Goal: Information Seeking & Learning: Check status

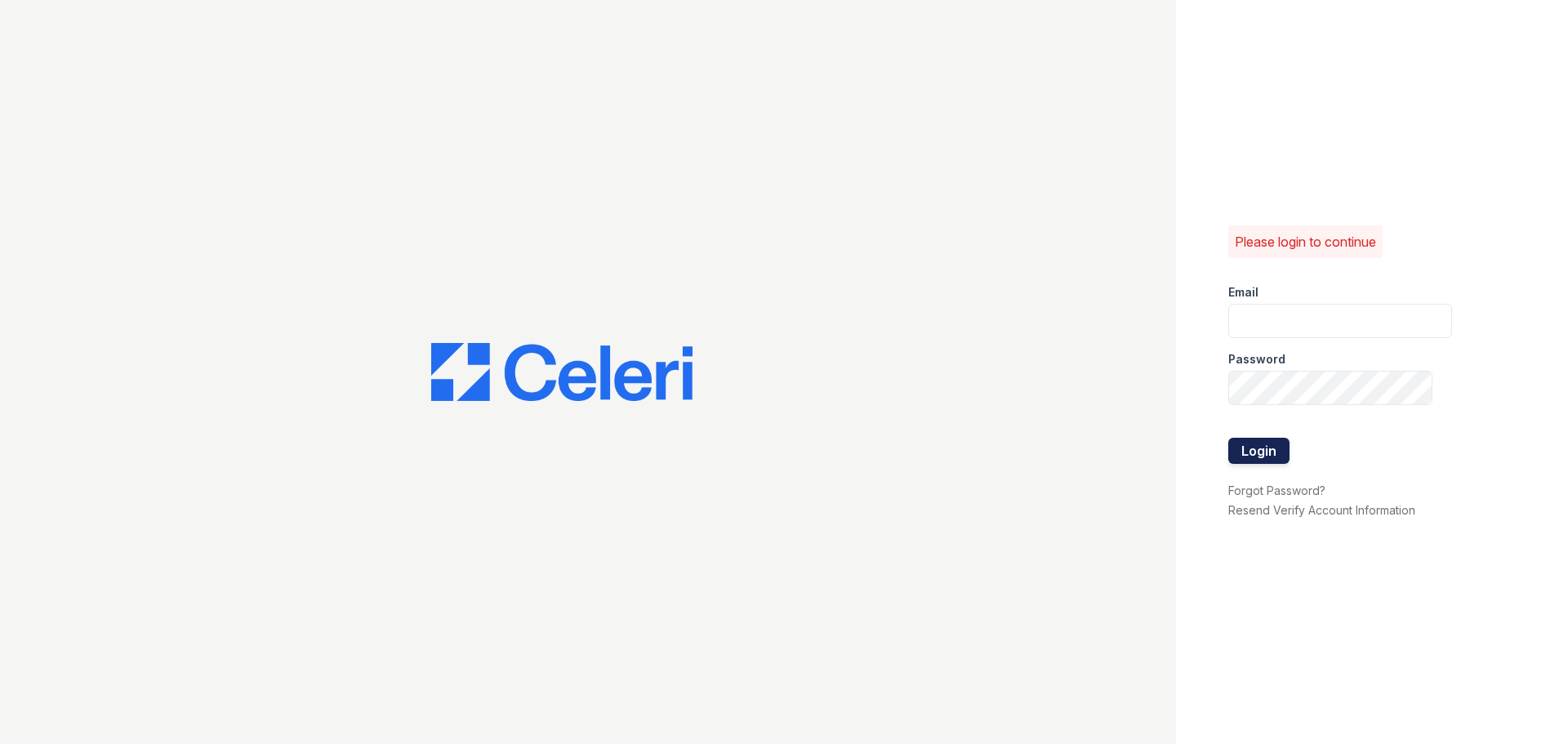
type input "devoiry@jaygroupny.com"
click at [1255, 457] on button "Login" at bounding box center [1259, 451] width 61 height 26
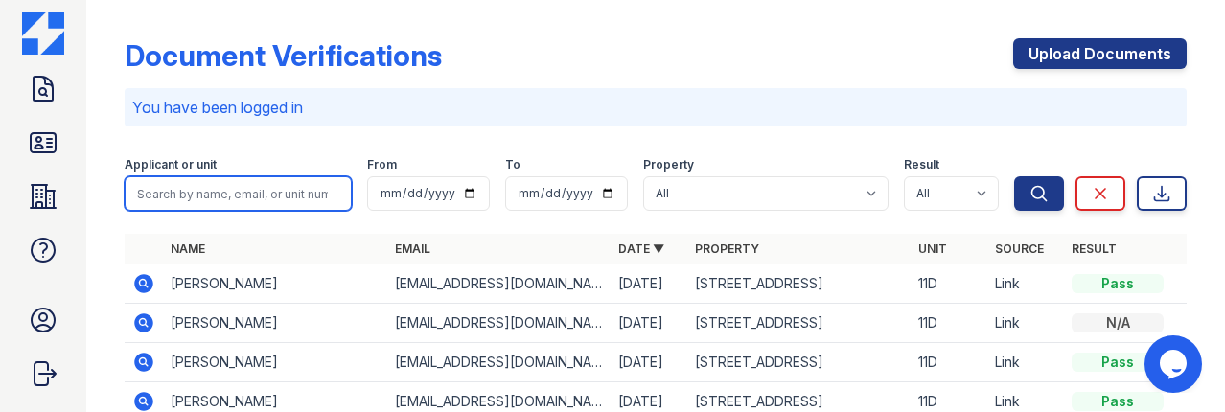
click at [193, 191] on input "search" at bounding box center [238, 193] width 227 height 35
type input "735"
click at [1014, 176] on button "Search" at bounding box center [1039, 193] width 50 height 35
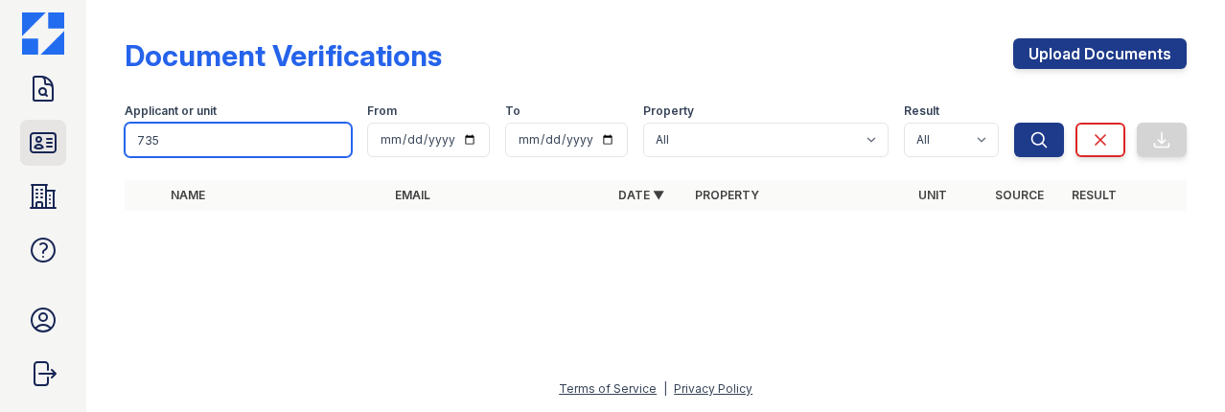
drag, startPoint x: 81, startPoint y: 146, endPoint x: 38, endPoint y: 146, distance: 42.2
click at [39, 146] on div "Doc Verifications ID Verifications Properties FAQ Devoiry Schwartz The Jay Grou…" at bounding box center [612, 206] width 1225 height 412
type input "khalik"
click at [1014, 123] on button "Search" at bounding box center [1039, 140] width 50 height 35
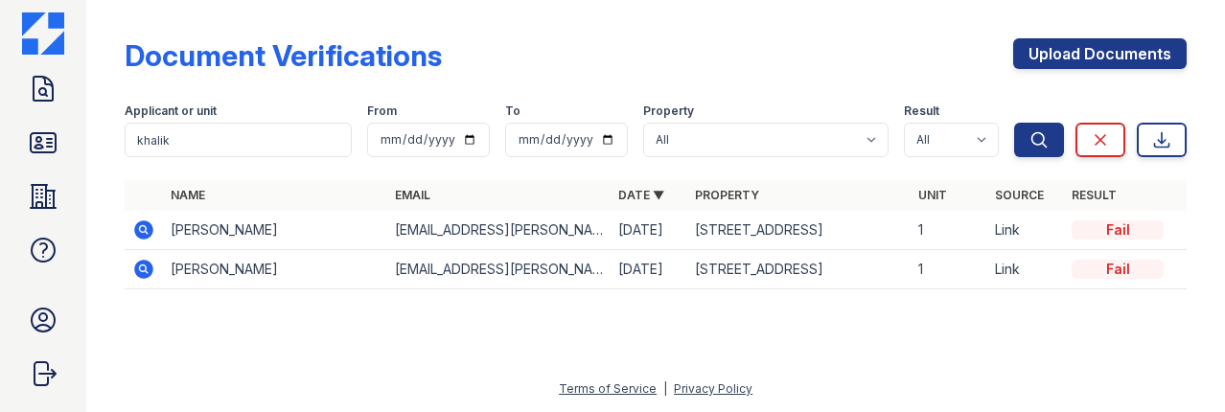
click at [137, 261] on icon at bounding box center [143, 269] width 23 height 23
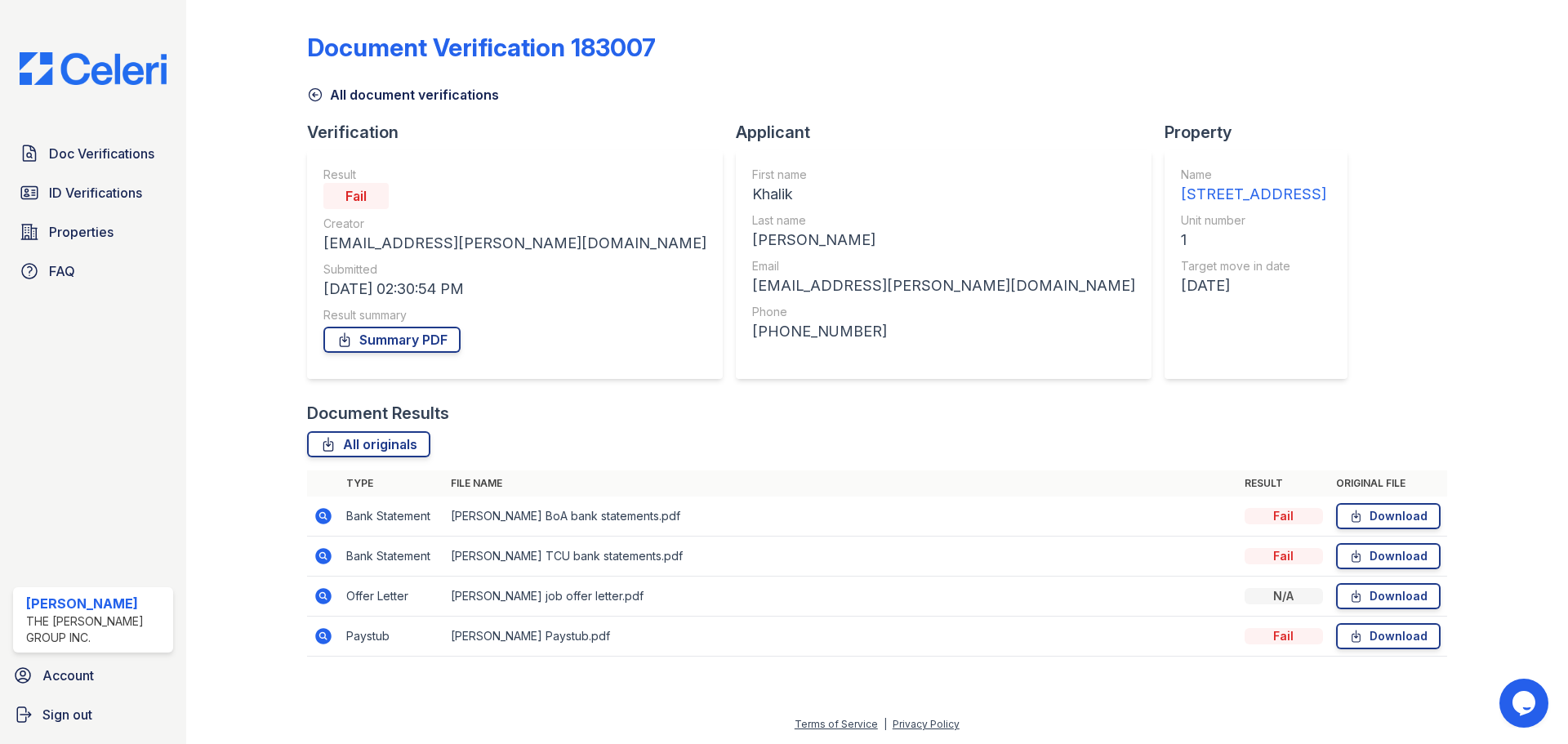
click at [336, 350] on td at bounding box center [323, 516] width 32 height 40
click at [326, 350] on icon at bounding box center [323, 516] width 16 height 16
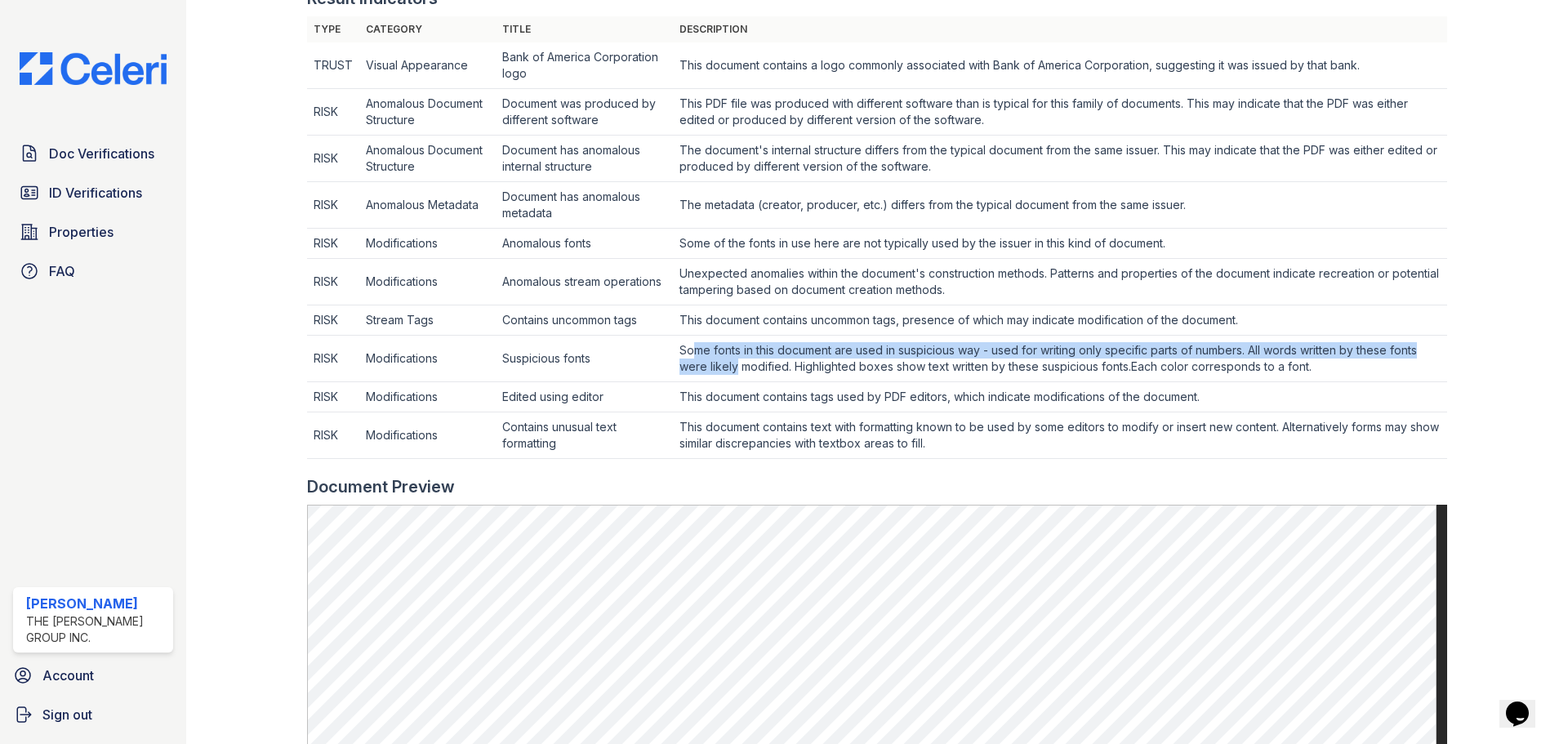
drag, startPoint x: 690, startPoint y: 349, endPoint x: 734, endPoint y: 368, distance: 47.9
click at [734, 89] on td "Some fonts in this document are used in suspicious way - used for writing only …" at bounding box center [1060, 66] width 774 height 47
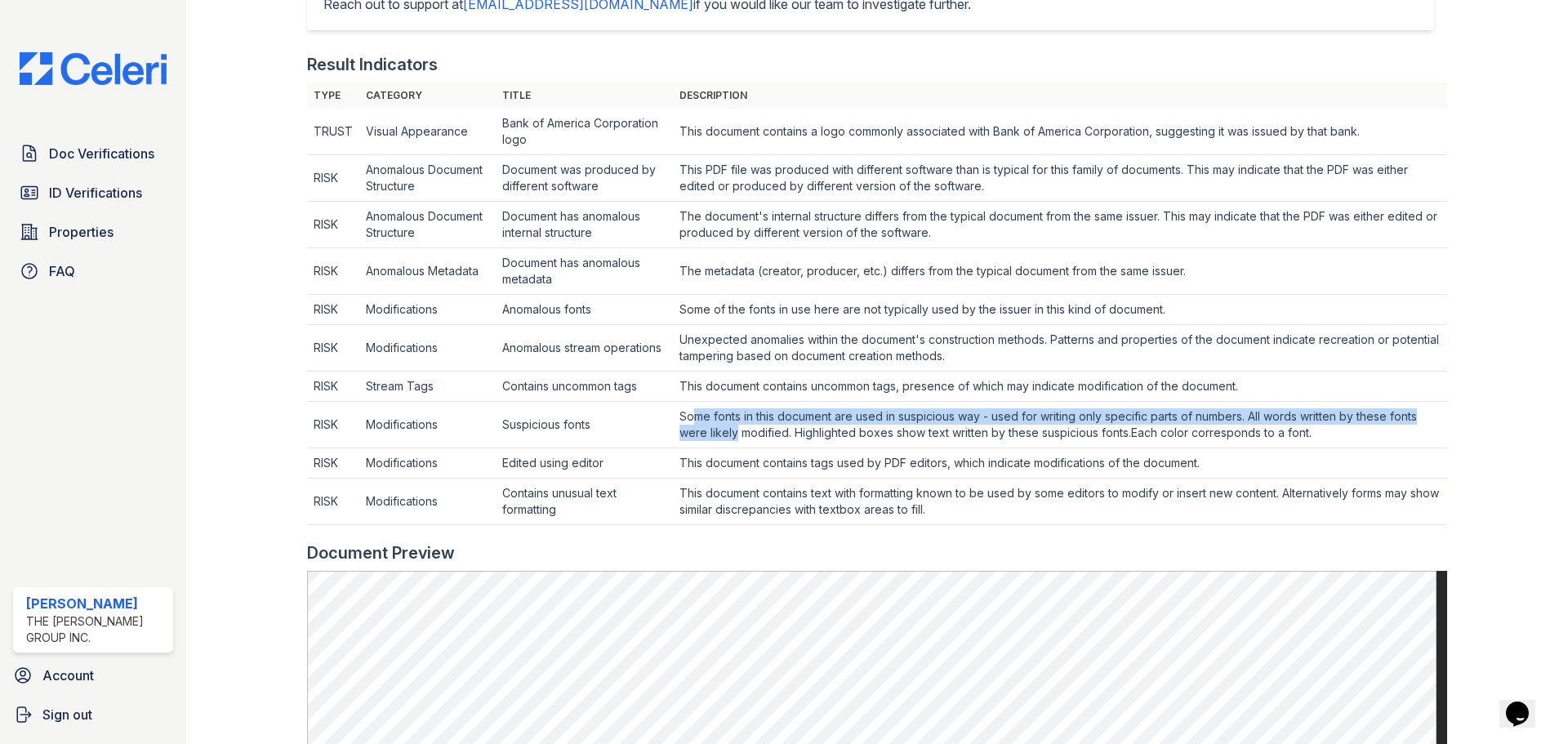
scroll to position [326, 0]
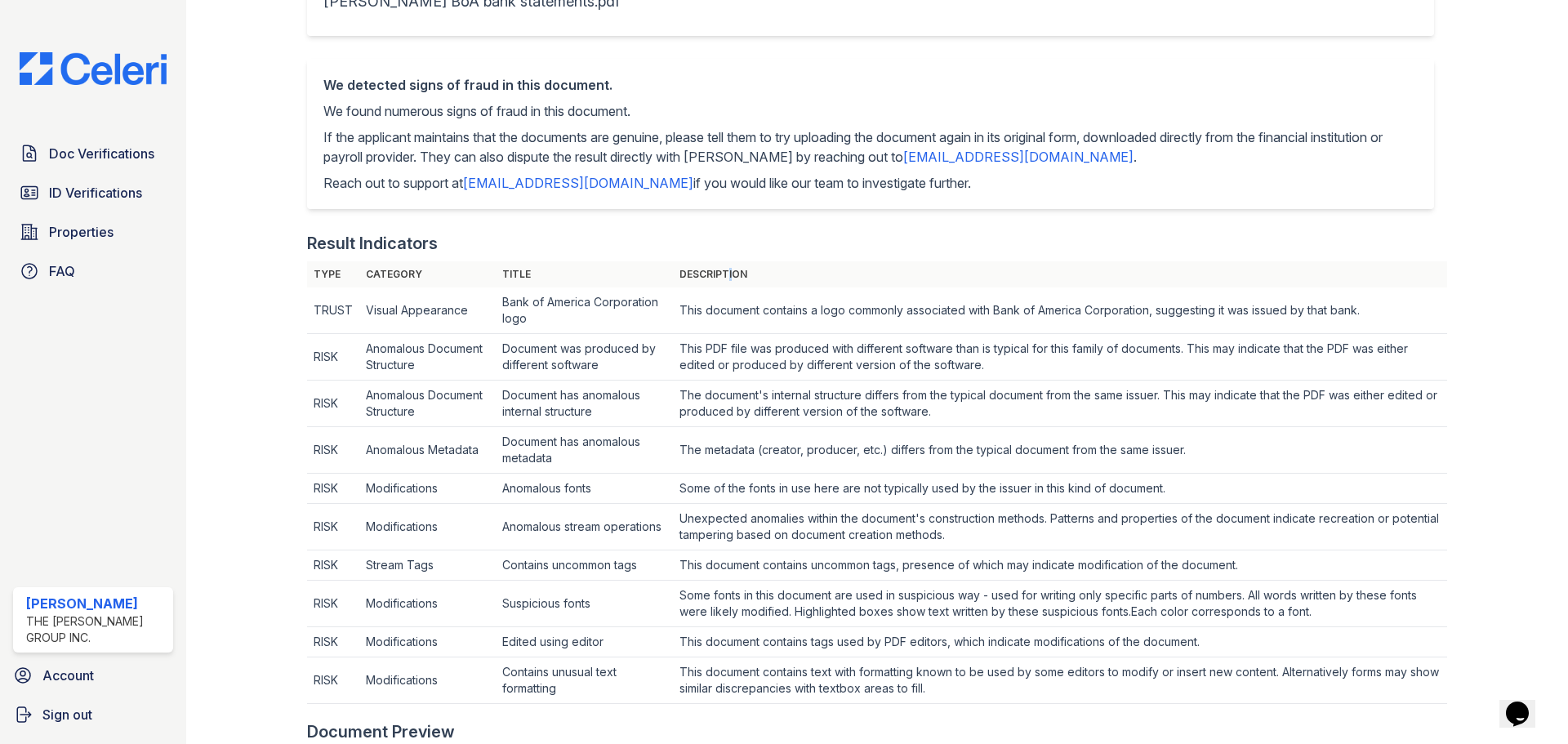
drag, startPoint x: 721, startPoint y: 278, endPoint x: 710, endPoint y: 312, distance: 35.7
click at [721, 285] on th "Description" at bounding box center [1060, 274] width 774 height 26
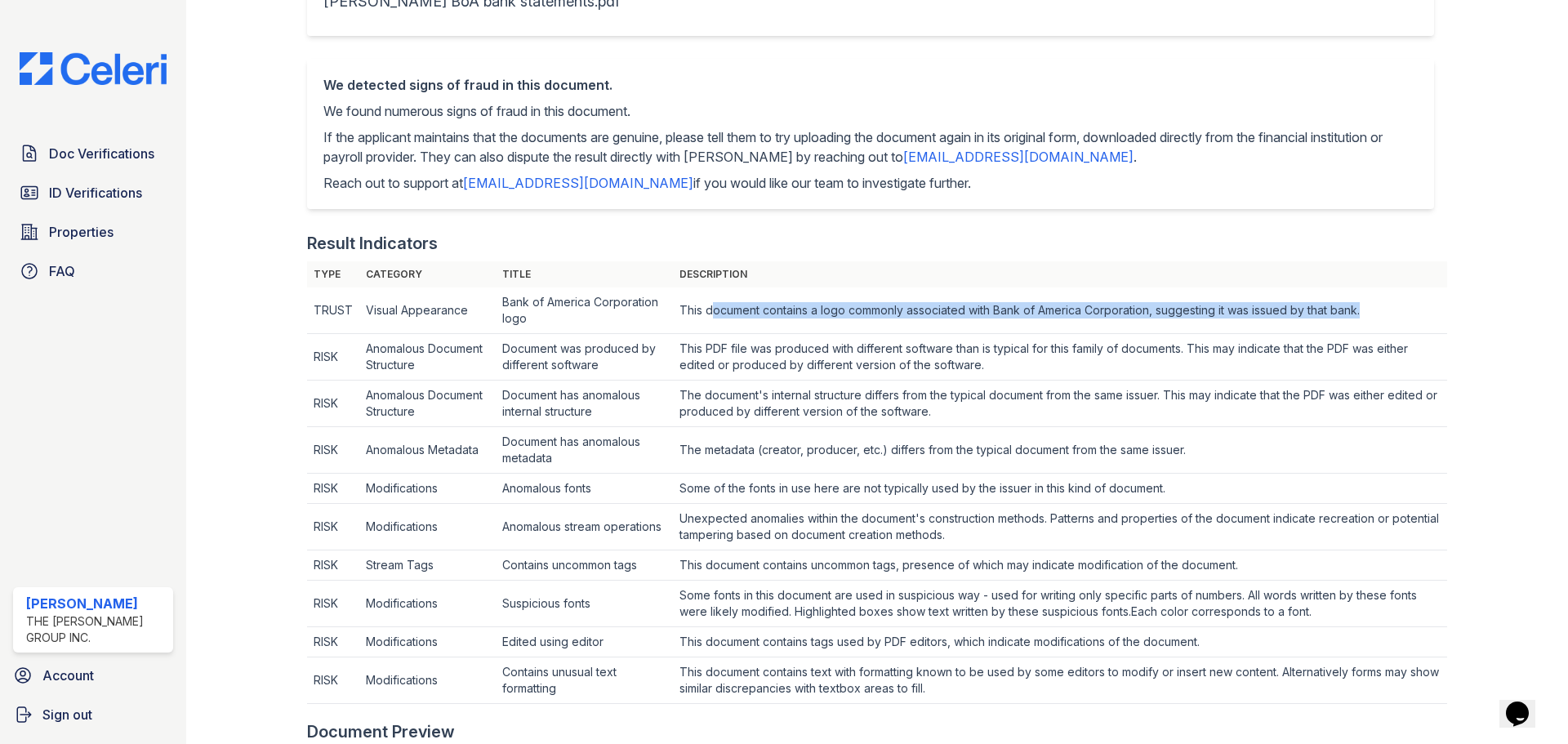
drag, startPoint x: 710, startPoint y: 314, endPoint x: 1401, endPoint y: 313, distance: 691.0
click at [1401, 313] on td "This document contains a logo commonly associated with Bank of America Corporat…" at bounding box center [1060, 310] width 774 height 47
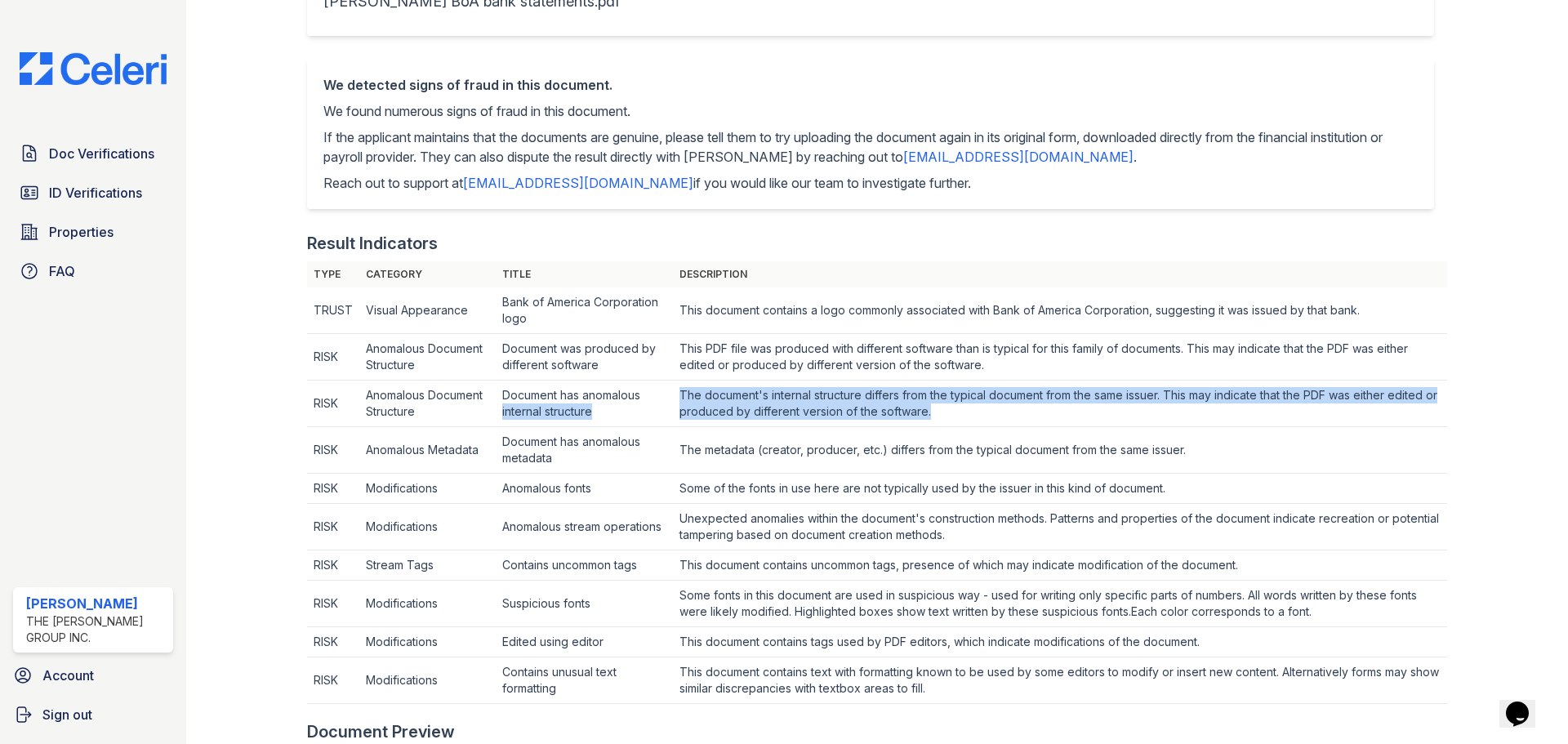
drag, startPoint x: 973, startPoint y: 411, endPoint x: 658, endPoint y: 399, distance: 315.2
click at [658, 399] on tr "RISK Anomalous Document Structure Document has anomalous internal structure The…" at bounding box center [876, 404] width 1140 height 47
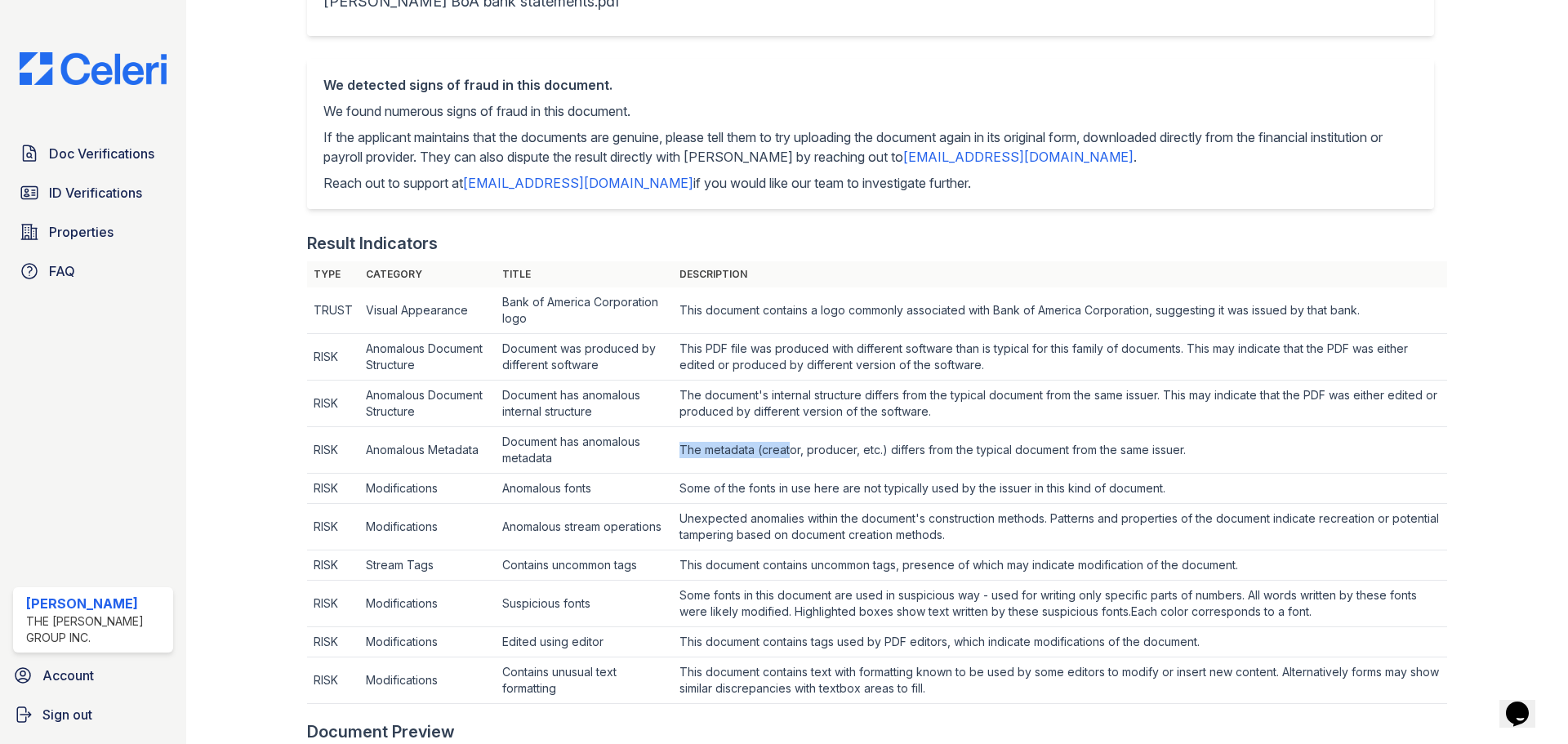
drag, startPoint x: 784, startPoint y: 460, endPoint x: 671, endPoint y: 437, distance: 115.3
click at [673, 334] on td "The metadata (creator, producer, etc.) differs from the typical document from t…" at bounding box center [1060, 310] width 774 height 47
drag, startPoint x: 931, startPoint y: 489, endPoint x: 778, endPoint y: 489, distance: 153.0
click at [778, 334] on td "Some of the fonts in use here are not typically used by the issuer in this kind…" at bounding box center [1060, 310] width 774 height 47
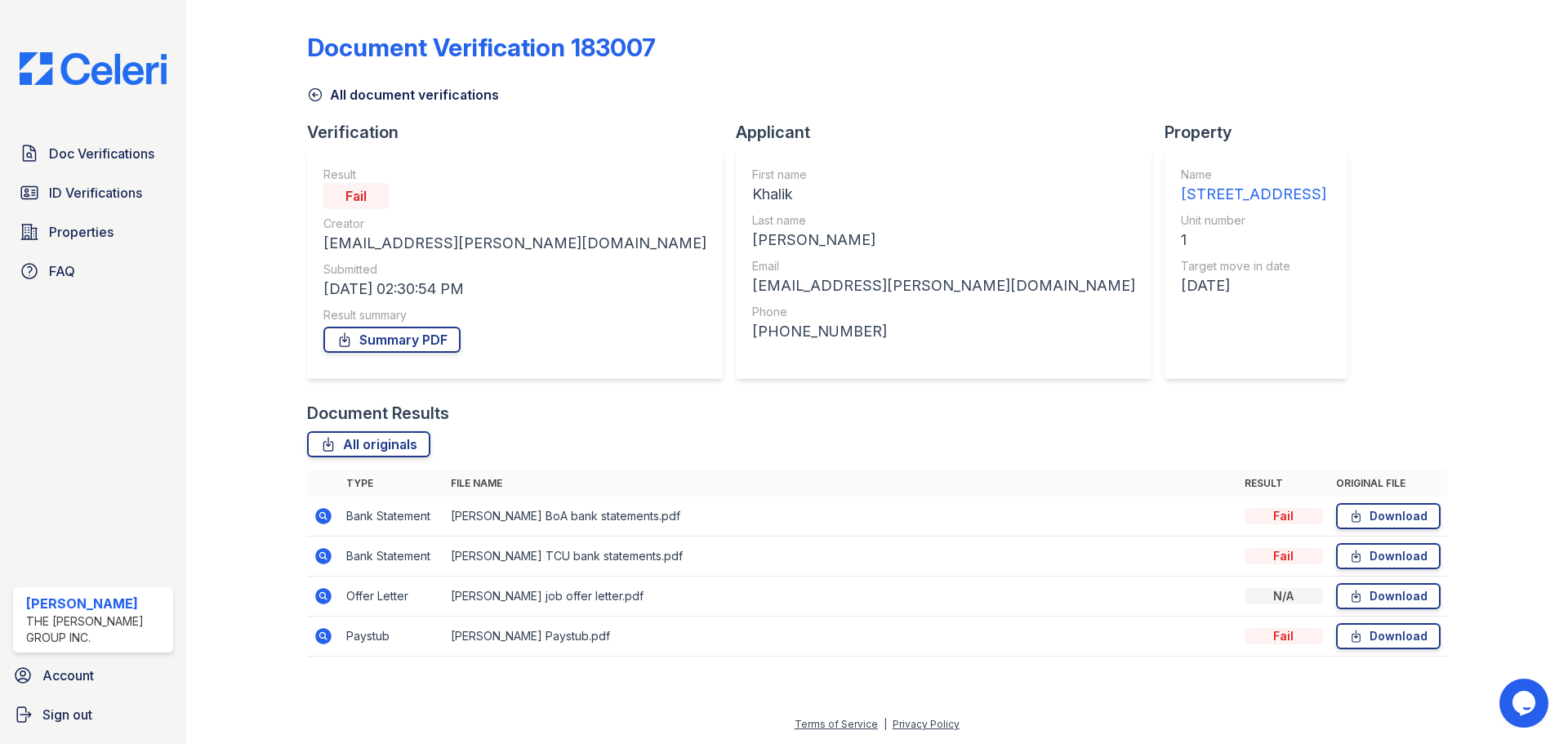
click at [324, 638] on icon at bounding box center [323, 636] width 20 height 20
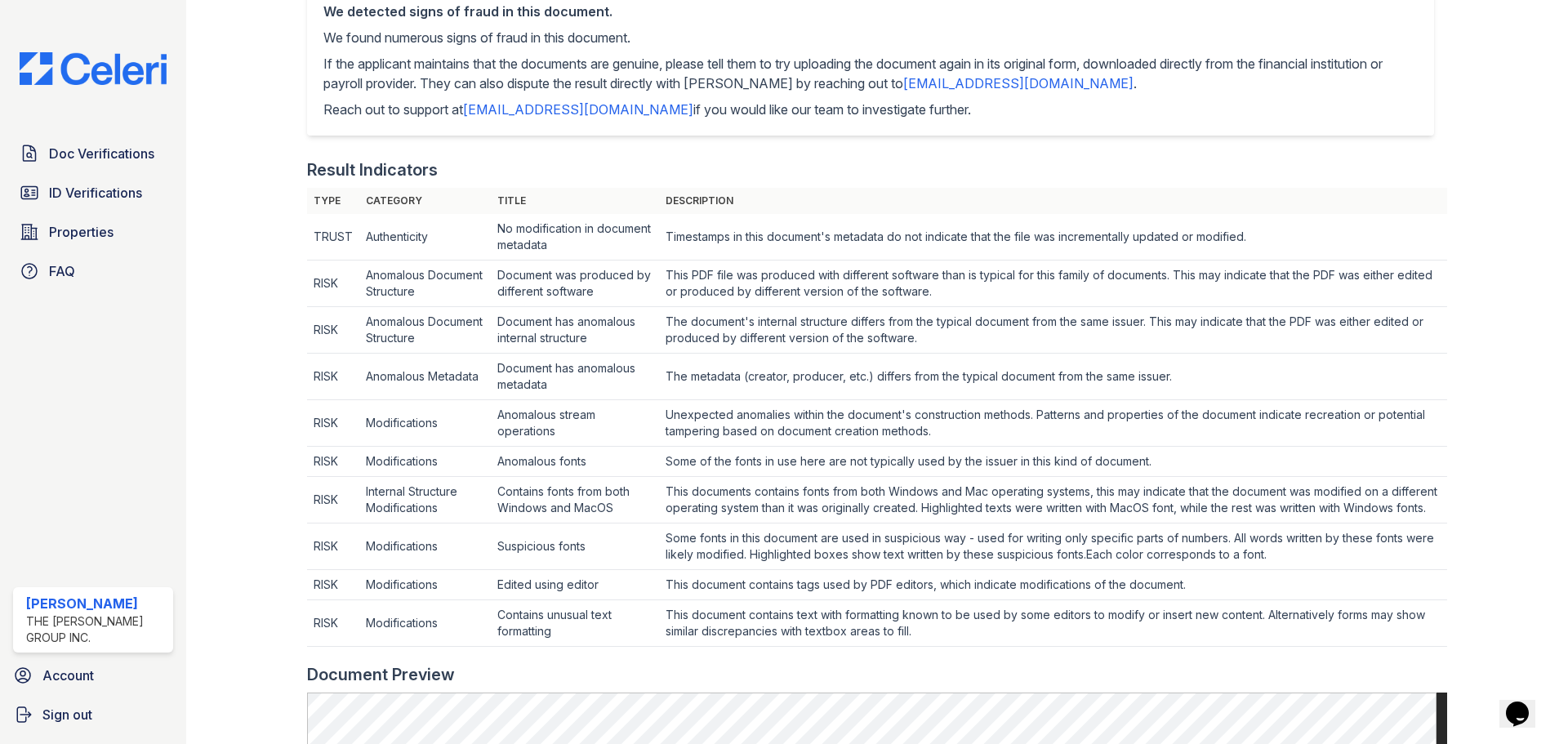
scroll to position [490, 0]
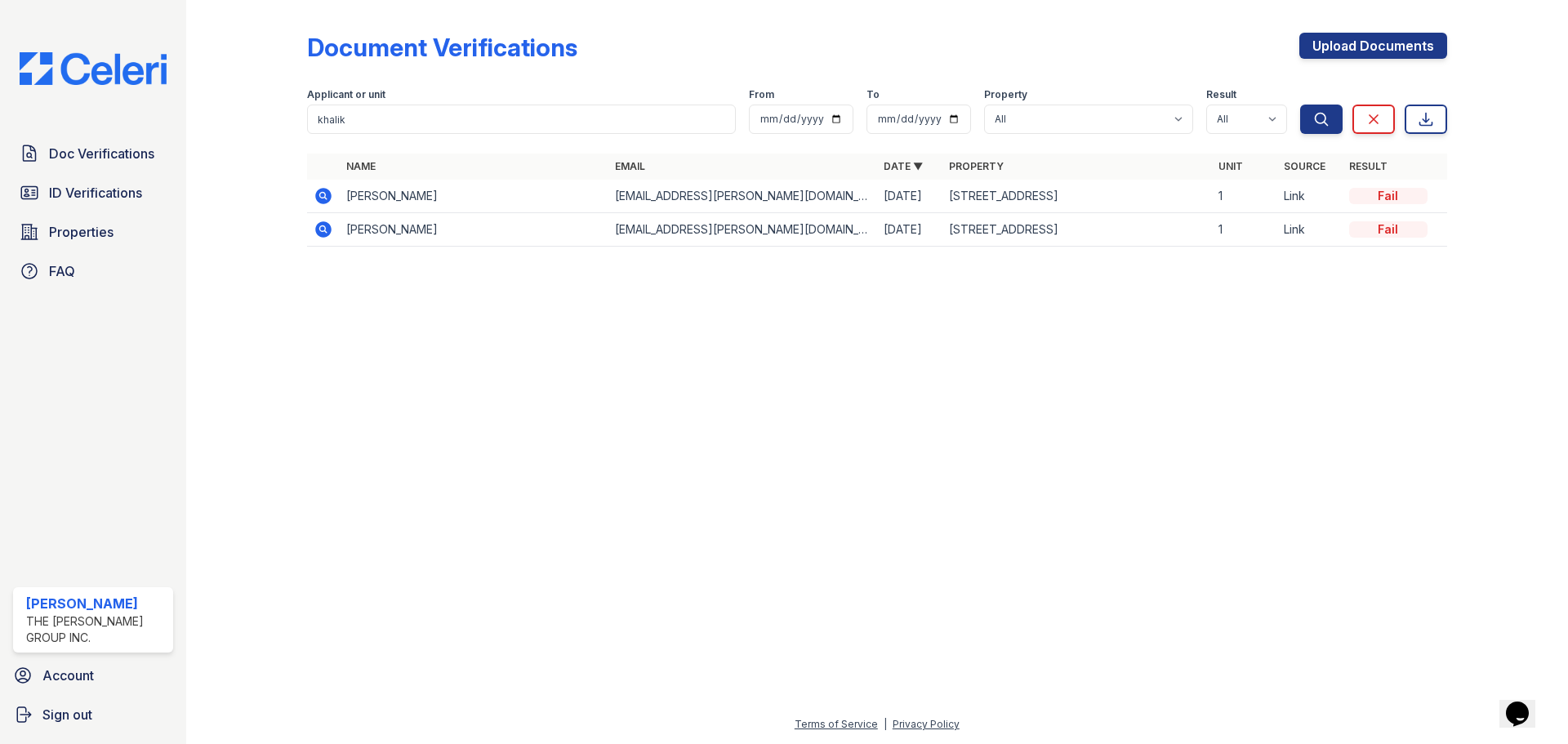
click at [325, 228] on icon at bounding box center [323, 229] width 20 height 20
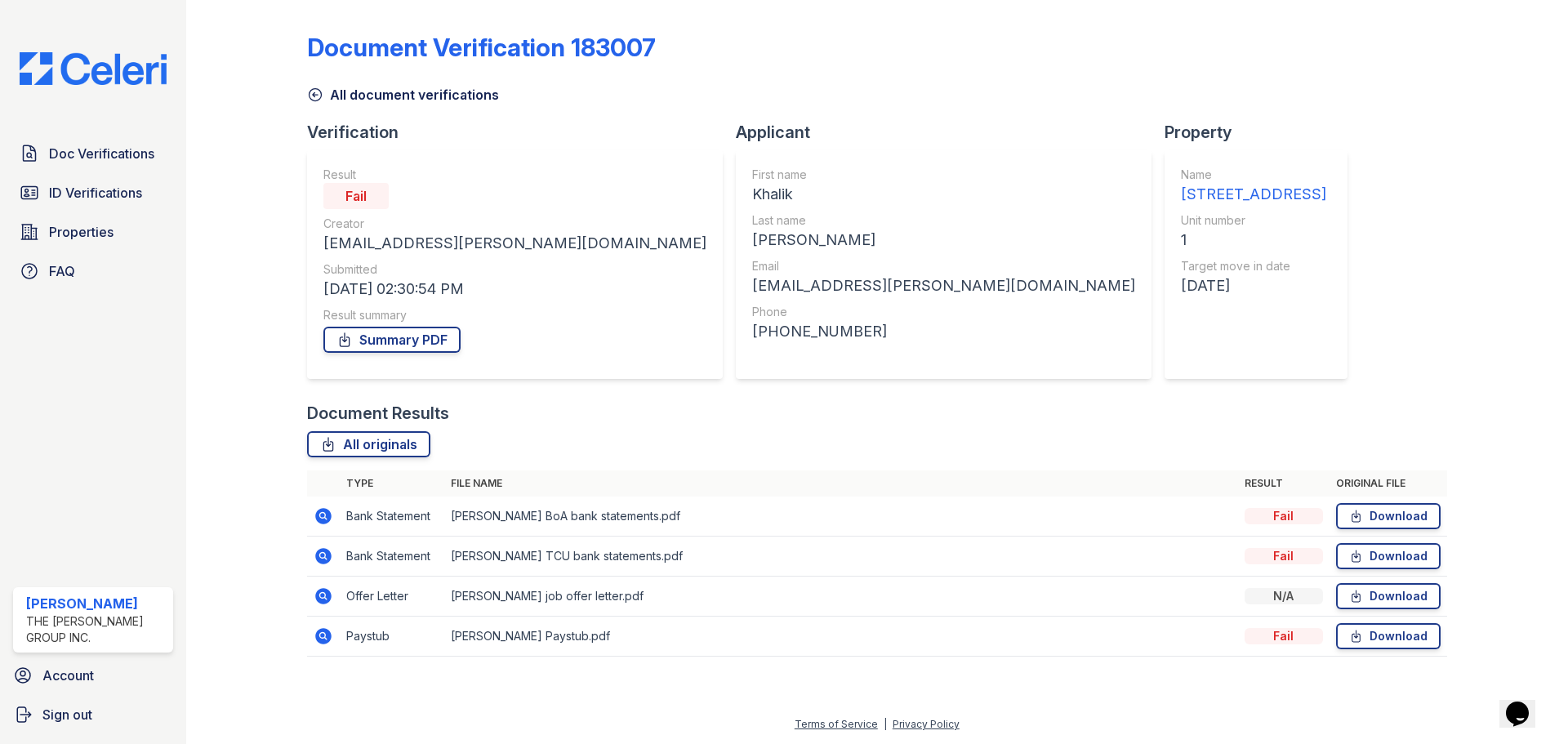
click at [322, 558] on icon at bounding box center [323, 556] width 20 height 20
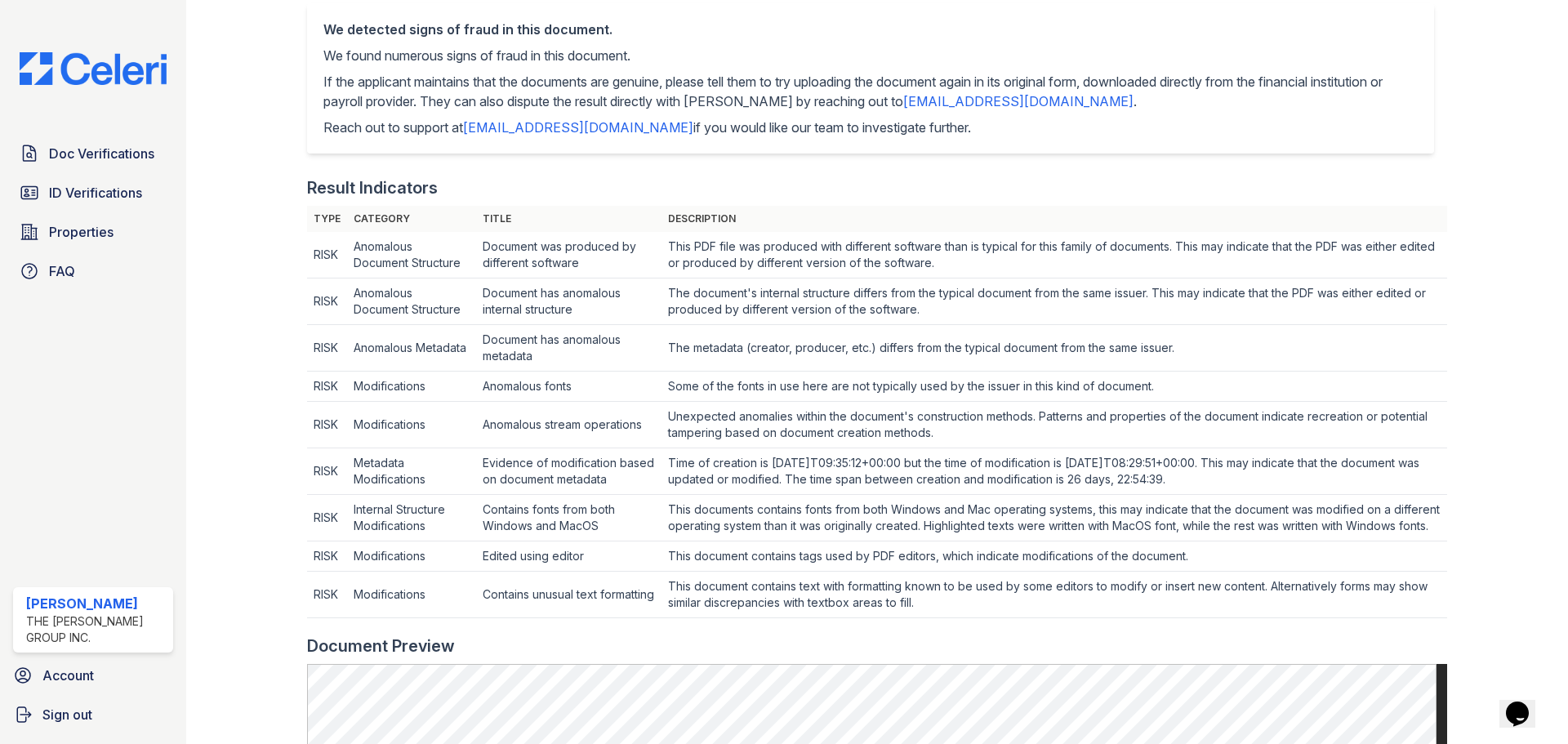
scroll to position [654, 0]
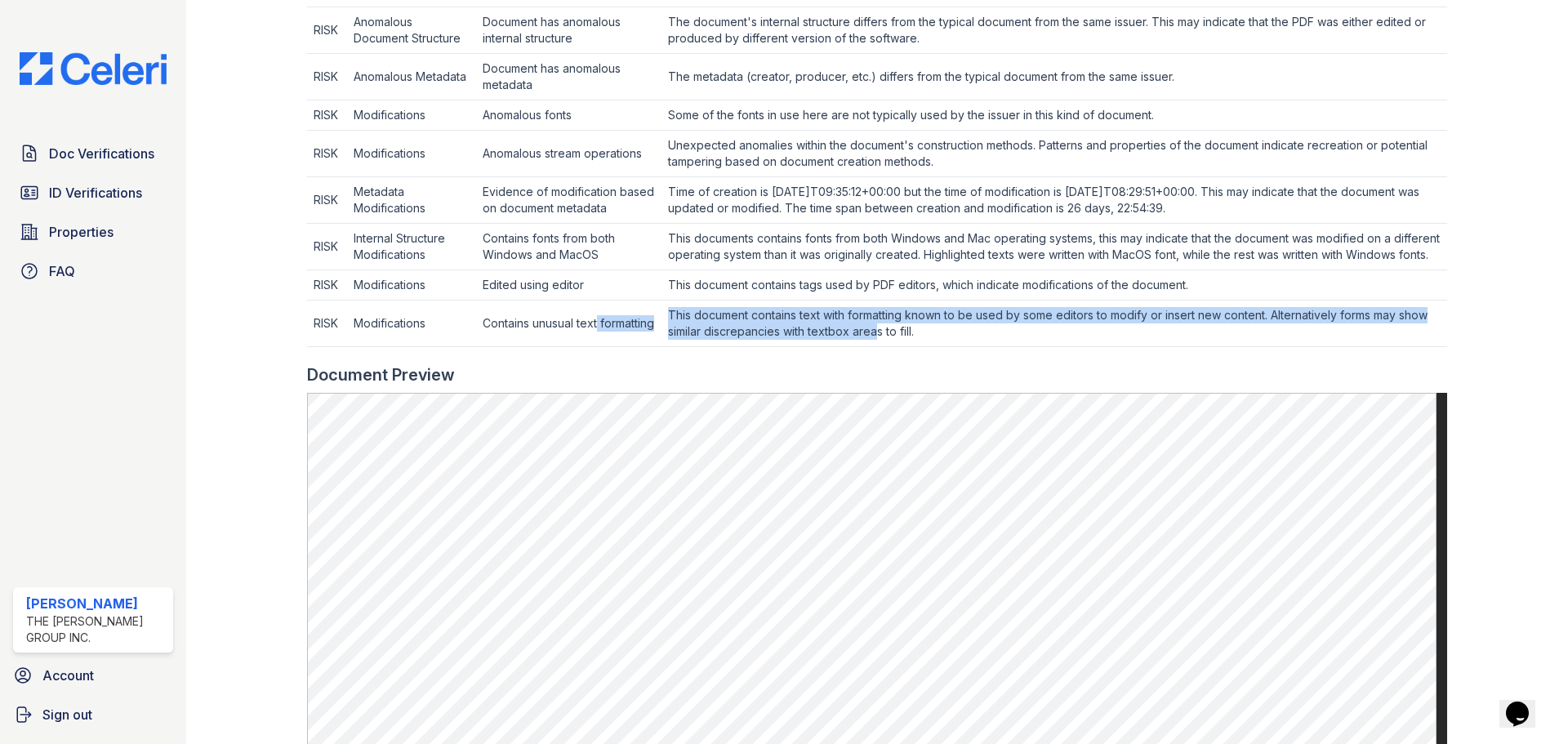
drag, startPoint x: 908, startPoint y: 355, endPoint x: 652, endPoint y: 326, distance: 257.6
click at [652, 326] on tr "RISK Modifications Contains unusual text formatting This document contains text…" at bounding box center [876, 324] width 1140 height 47
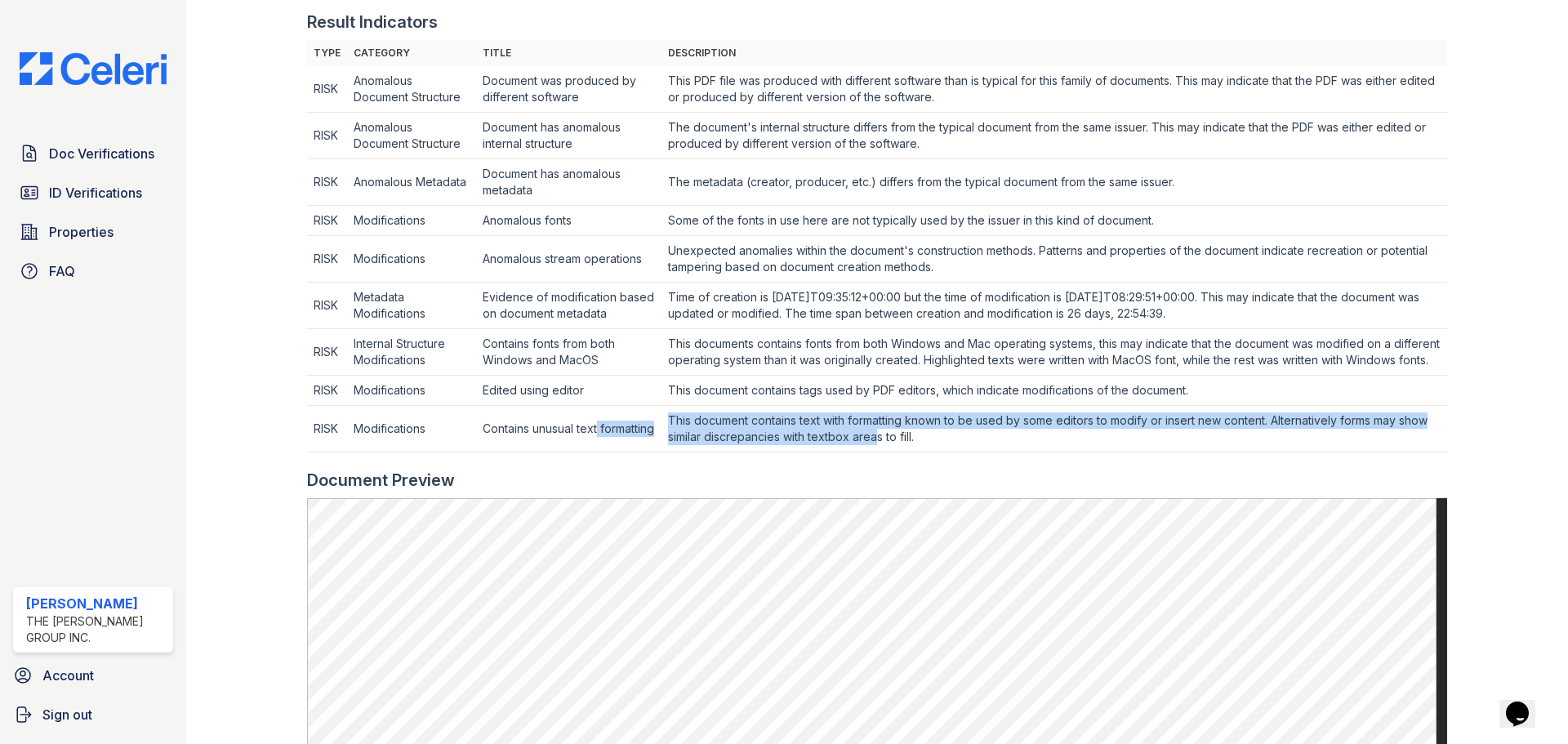
scroll to position [408, 0]
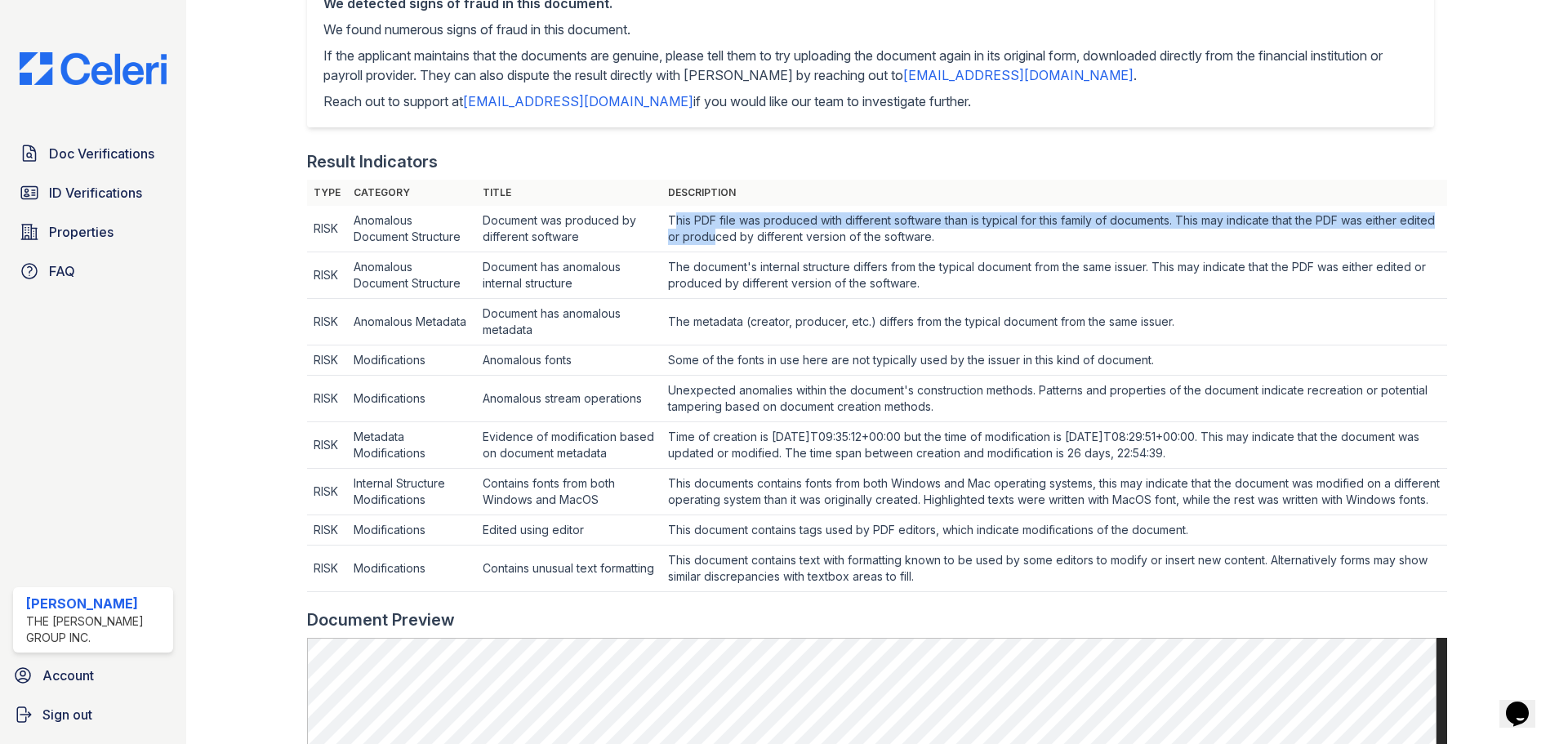
drag, startPoint x: 671, startPoint y: 226, endPoint x: 744, endPoint y: 262, distance: 81.4
click at [750, 247] on td "This PDF file was produced with different software than is typical for this fam…" at bounding box center [1054, 229] width 785 height 47
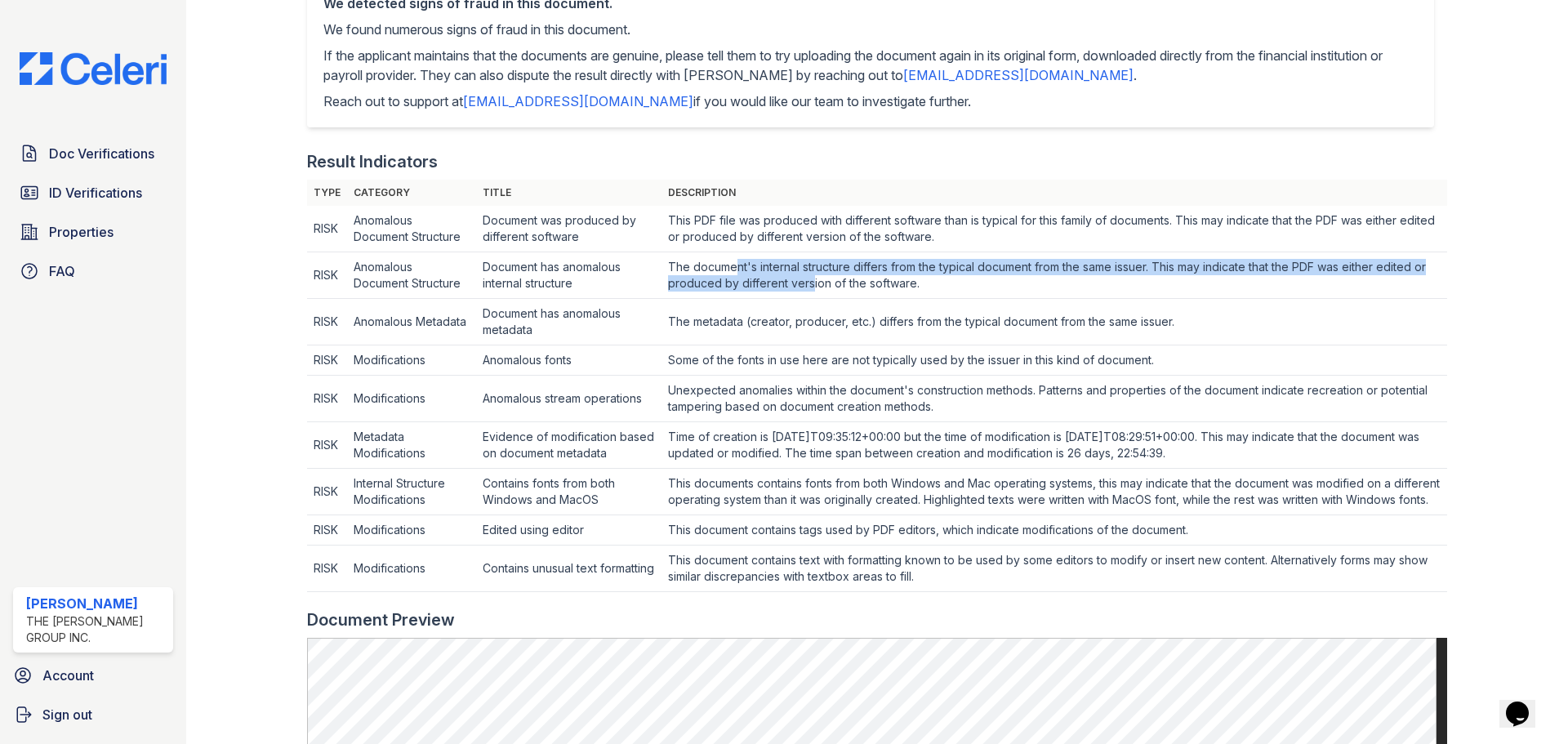
drag, startPoint x: 735, startPoint y: 270, endPoint x: 822, endPoint y: 285, distance: 88.3
click at [822, 252] on td "The document's internal structure differs from the typical document from the sa…" at bounding box center [1054, 229] width 785 height 47
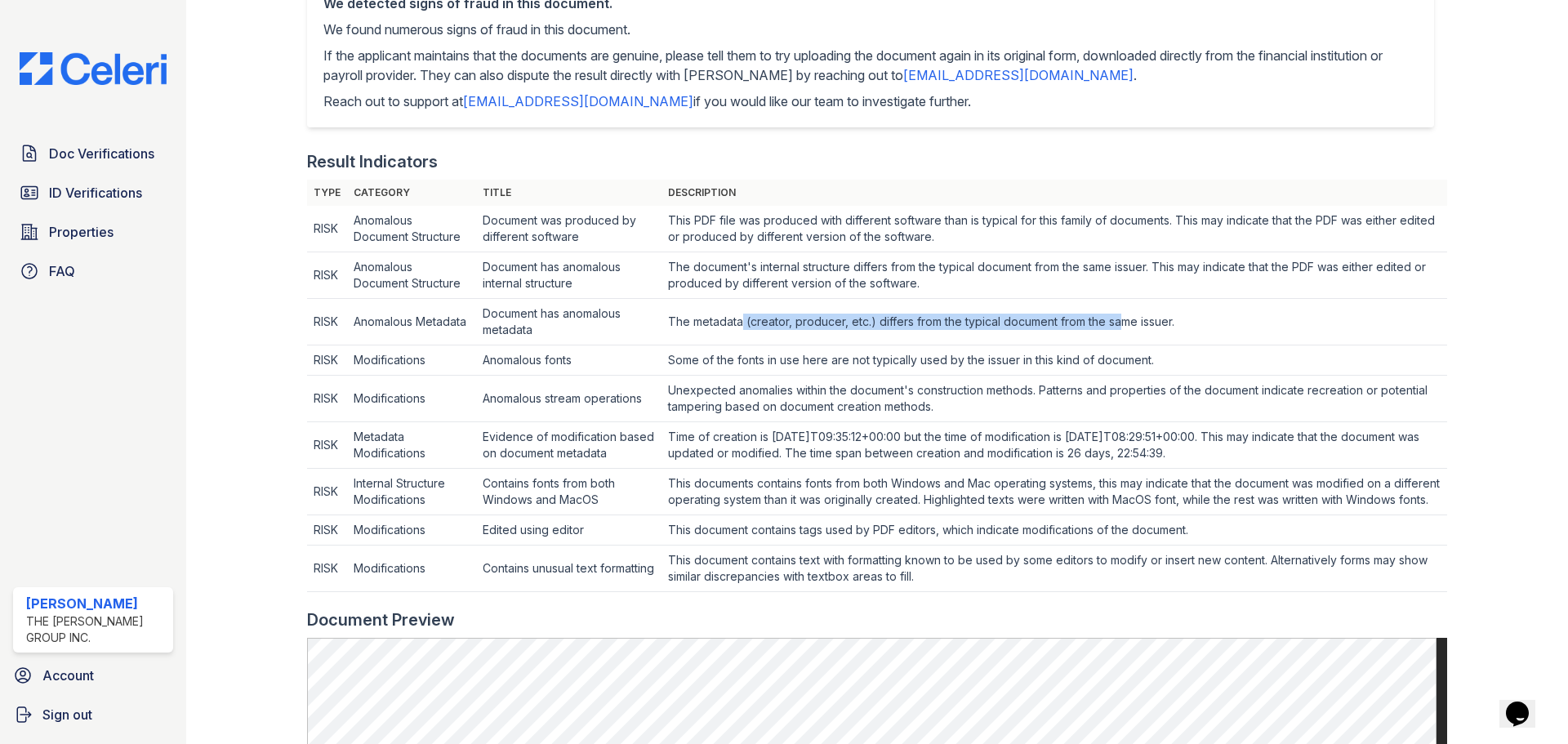
drag, startPoint x: 742, startPoint y: 329, endPoint x: 1127, endPoint y: 317, distance: 385.2
click at [1123, 252] on td "The metadata (creator, producer, etc.) differs from the typical document from t…" at bounding box center [1054, 229] width 785 height 47
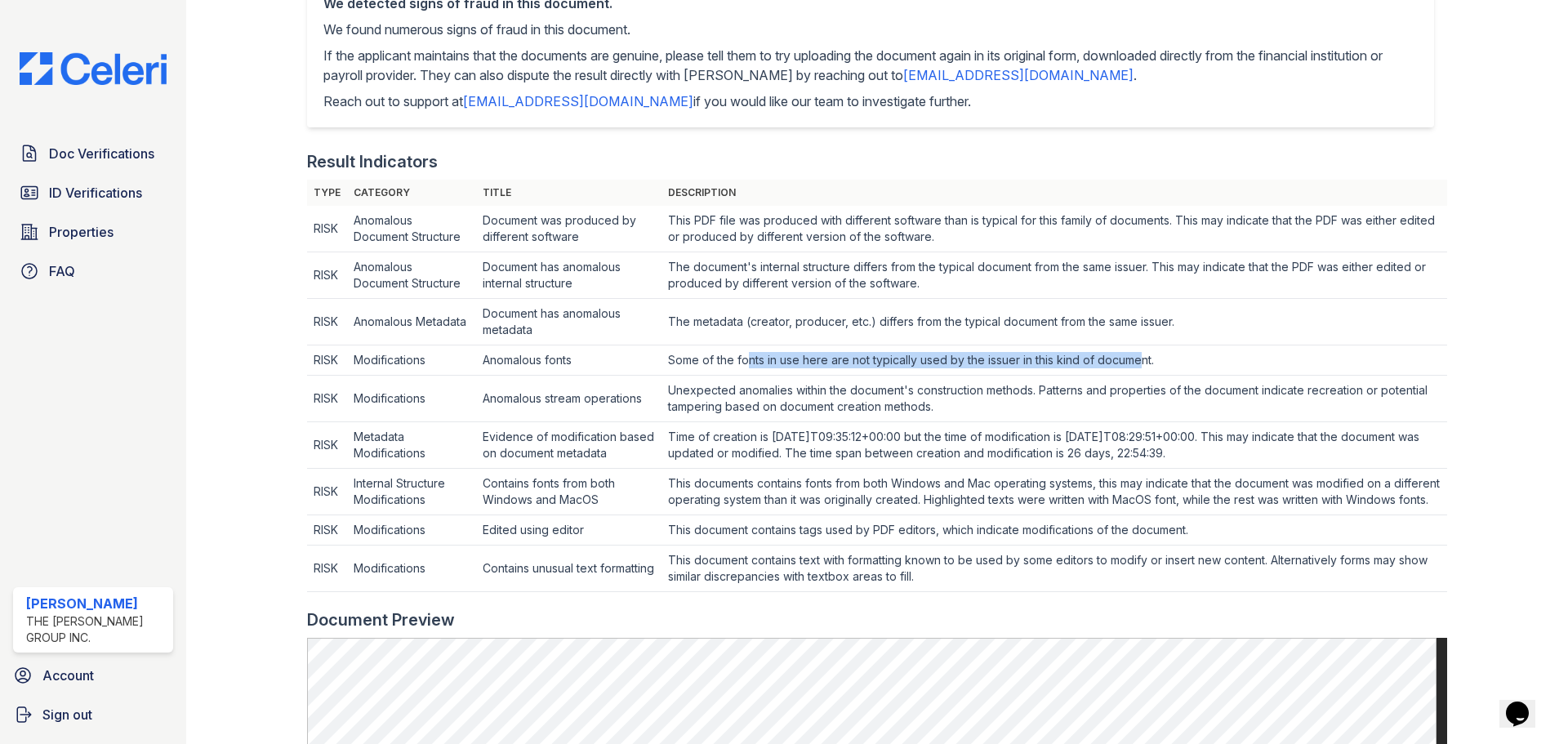
drag, startPoint x: 1132, startPoint y: 359, endPoint x: 748, endPoint y: 348, distance: 384.2
click at [748, 252] on td "Some of the fonts in use here are not typically used by the issuer in this kind…" at bounding box center [1054, 229] width 785 height 47
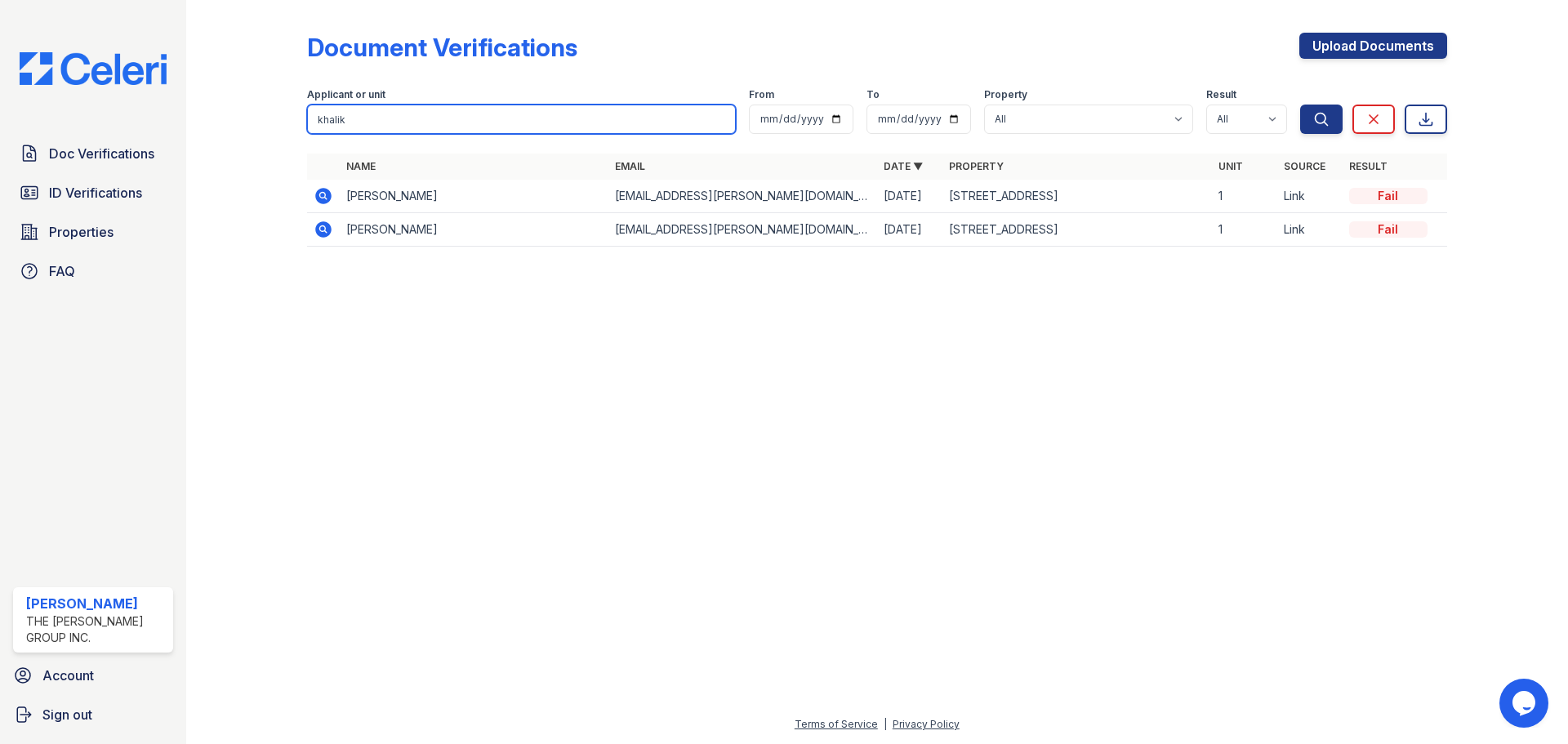
drag, startPoint x: 349, startPoint y: 119, endPoint x: 285, endPoint y: 122, distance: 64.1
click at [285, 122] on div "Document Verifications Upload Documents Filter Applicant or unit khalik From To…" at bounding box center [876, 144] width 1330 height 289
type input "gabriel"
click at [1300, 105] on button "Search" at bounding box center [1321, 119] width 43 height 30
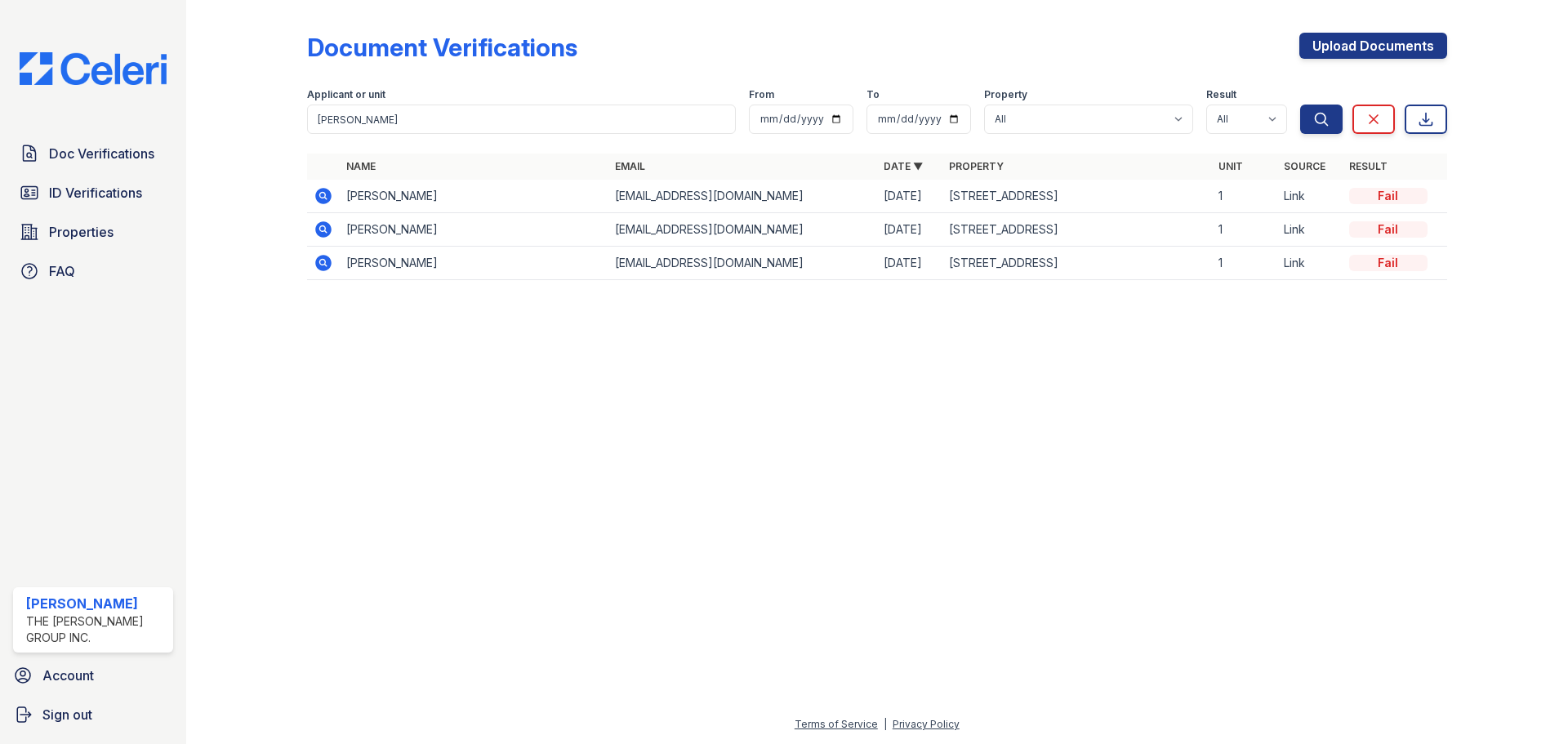
click at [324, 266] on icon at bounding box center [323, 262] width 16 height 16
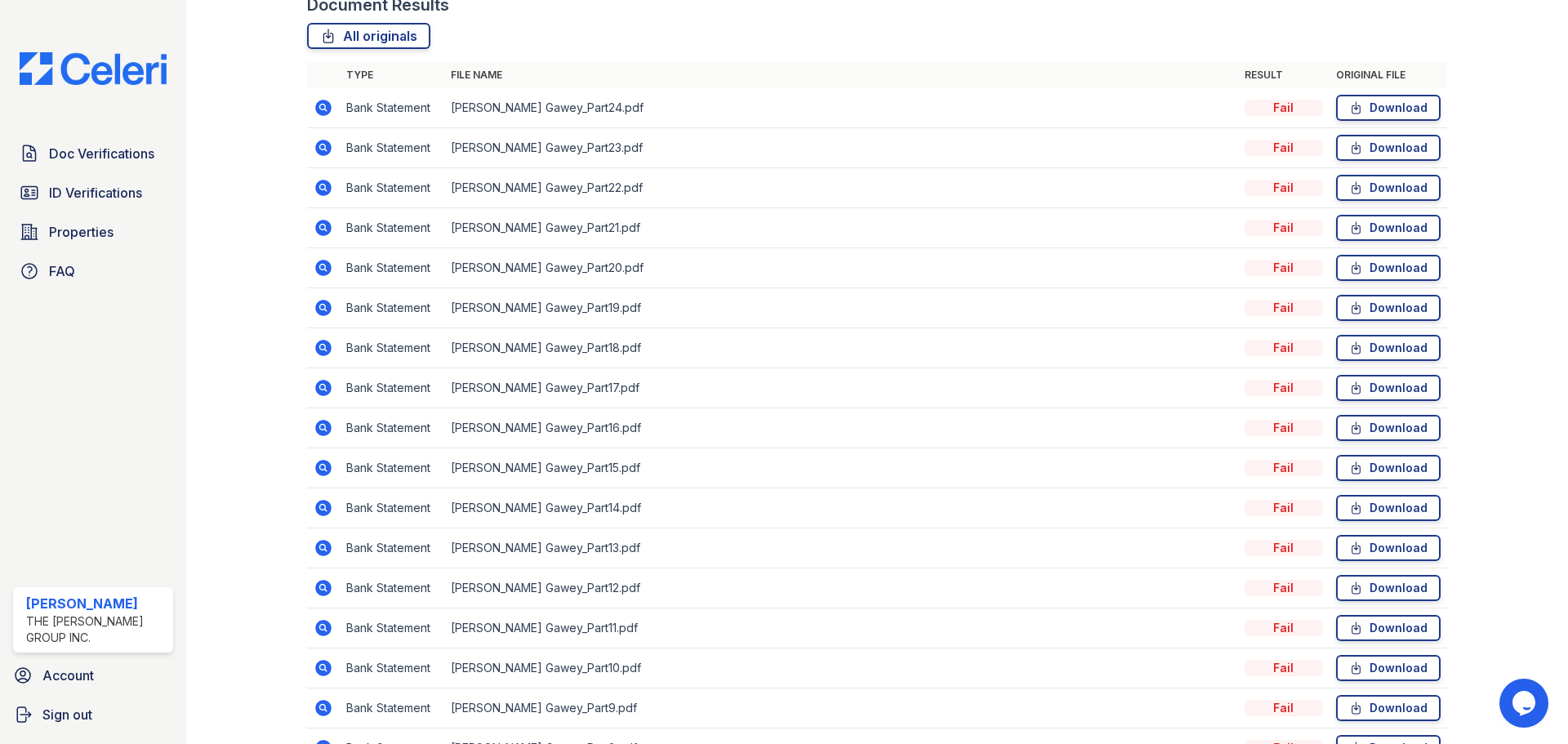
scroll to position [705, 0]
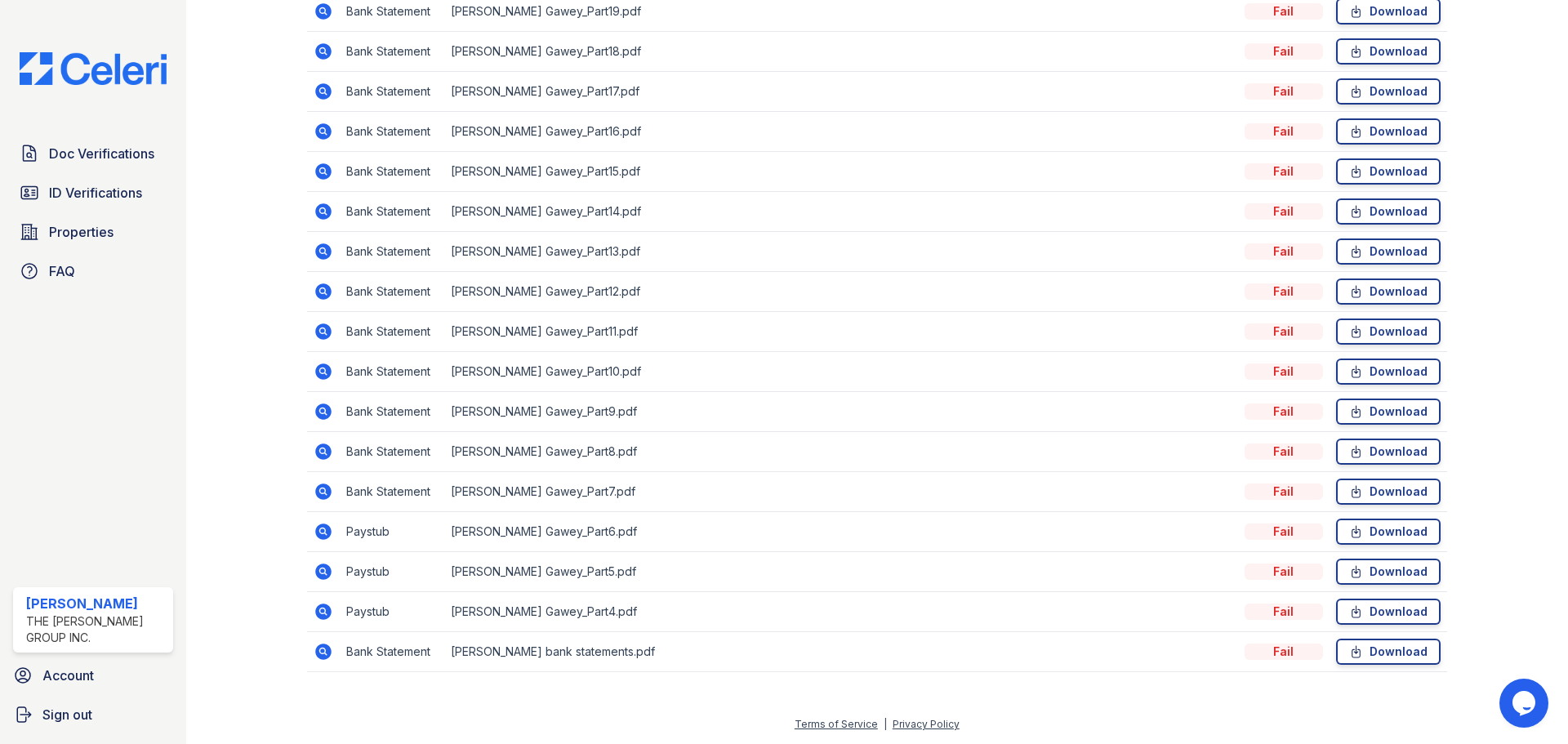
click at [319, 646] on icon at bounding box center [323, 651] width 16 height 16
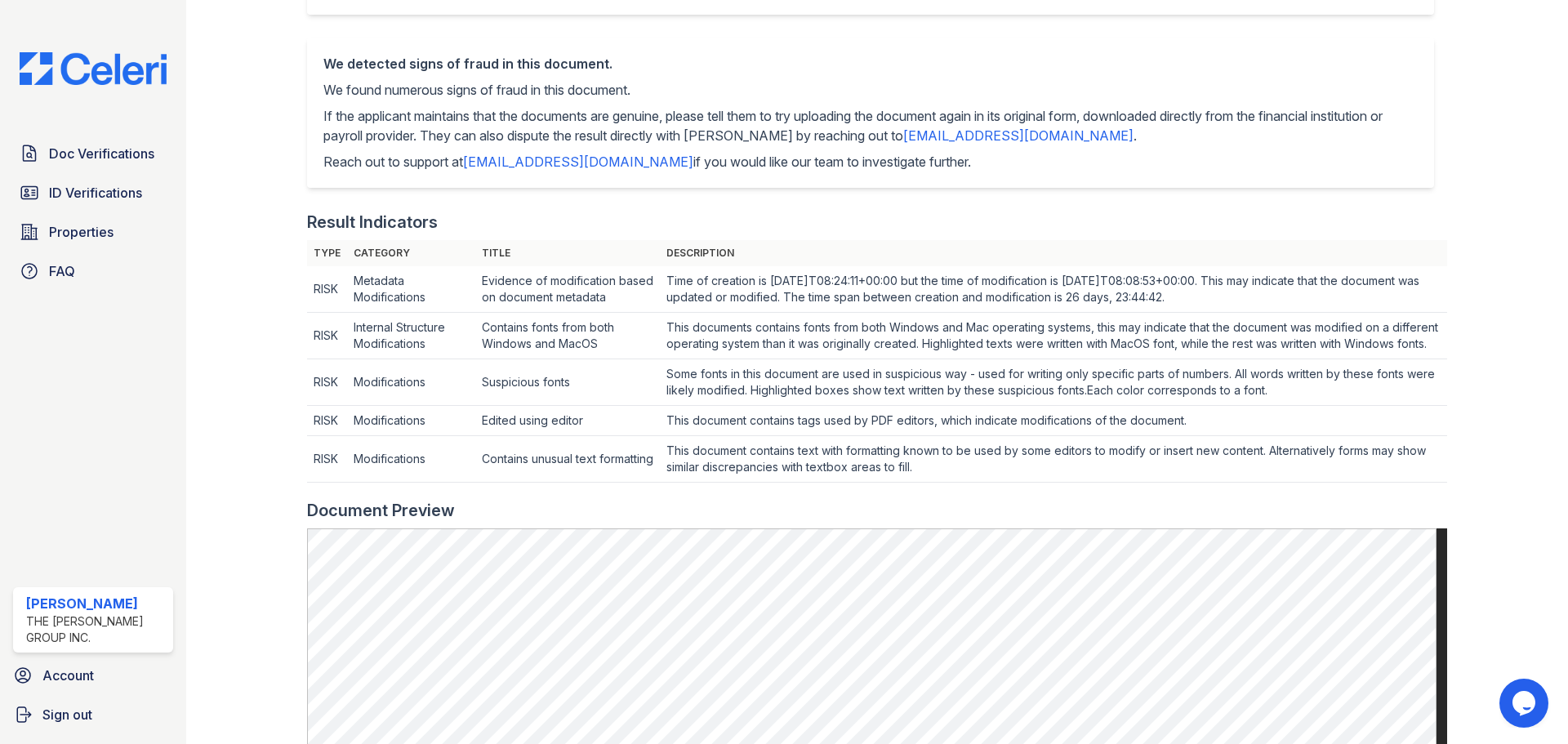
scroll to position [245, 0]
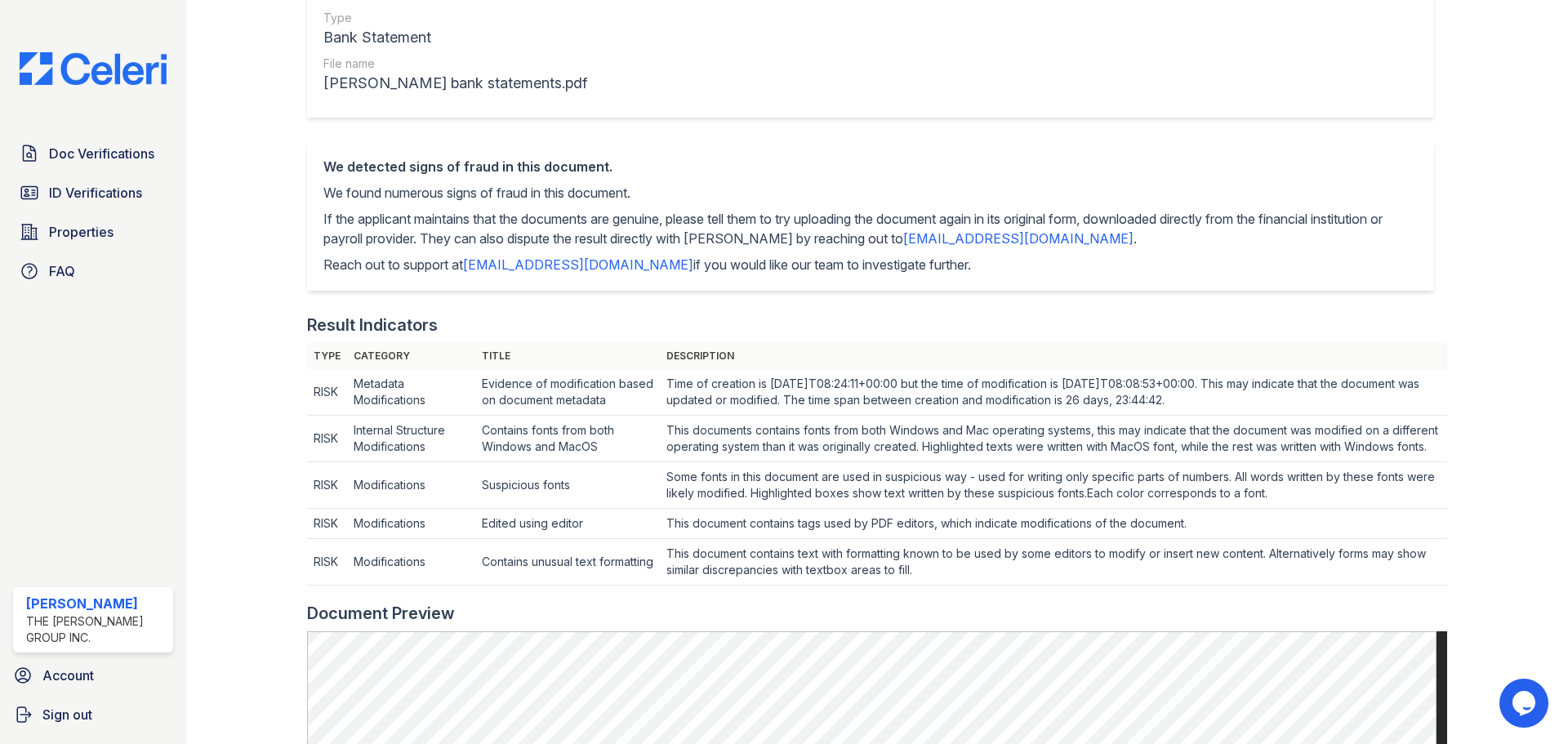
drag, startPoint x: 439, startPoint y: 484, endPoint x: 1364, endPoint y: 522, distance: 925.8
click at [1364, 509] on tr "RISK Modifications Suspicious fonts Some fonts in this document are used in sus…" at bounding box center [876, 486] width 1140 height 47
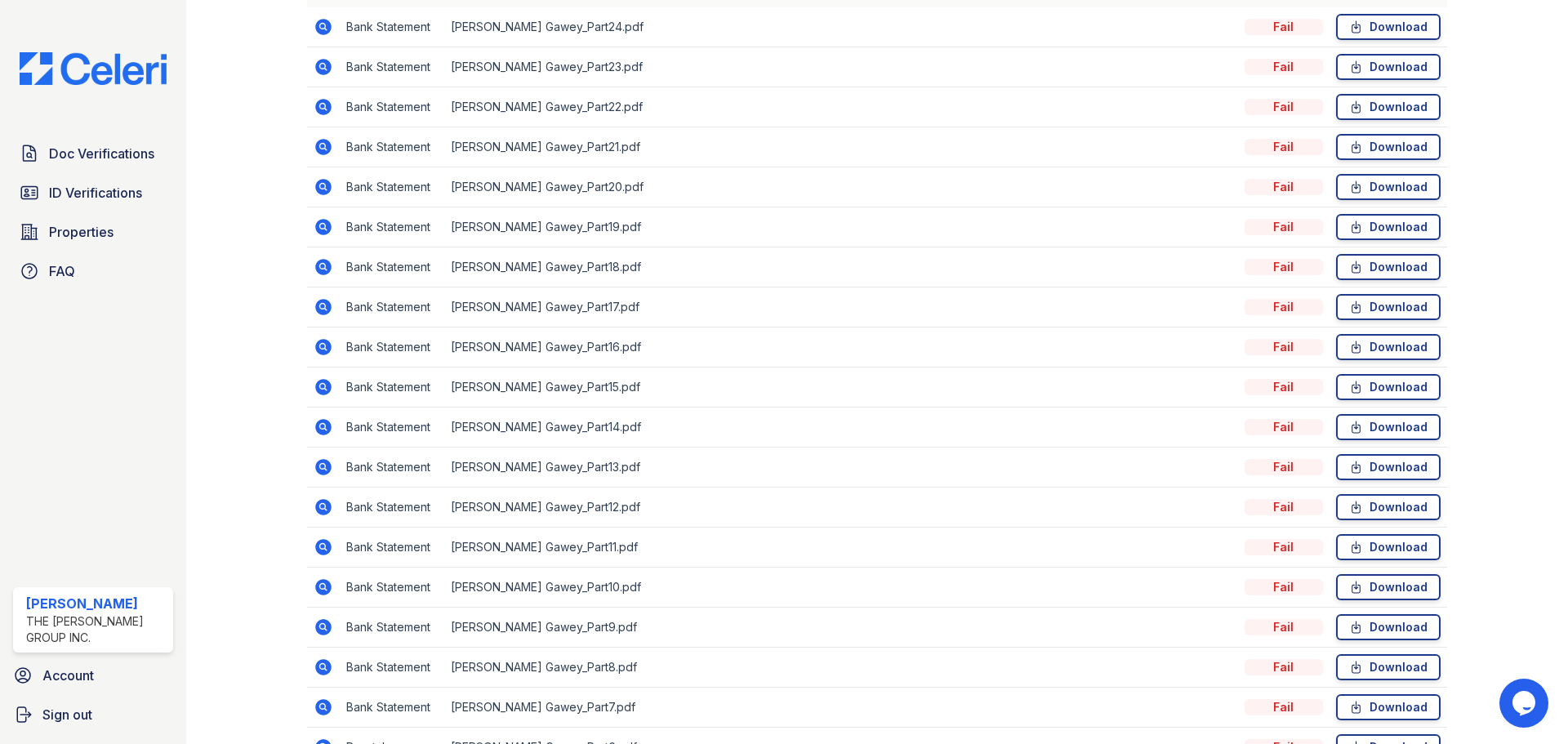
scroll to position [490, 0]
click at [336, 382] on td at bounding box center [323, 386] width 32 height 40
click at [329, 383] on icon at bounding box center [323, 386] width 16 height 16
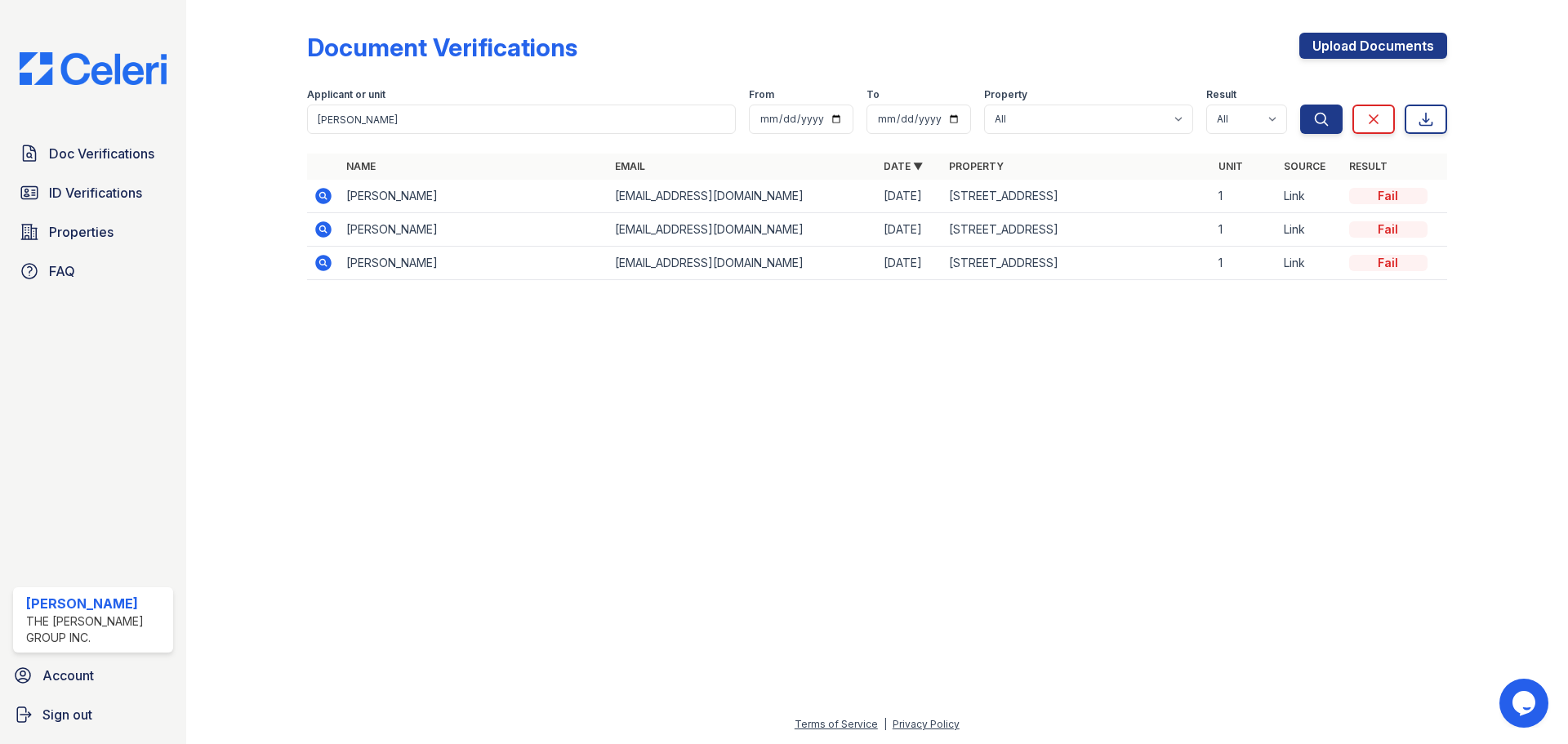
click at [320, 263] on icon at bounding box center [323, 262] width 20 height 20
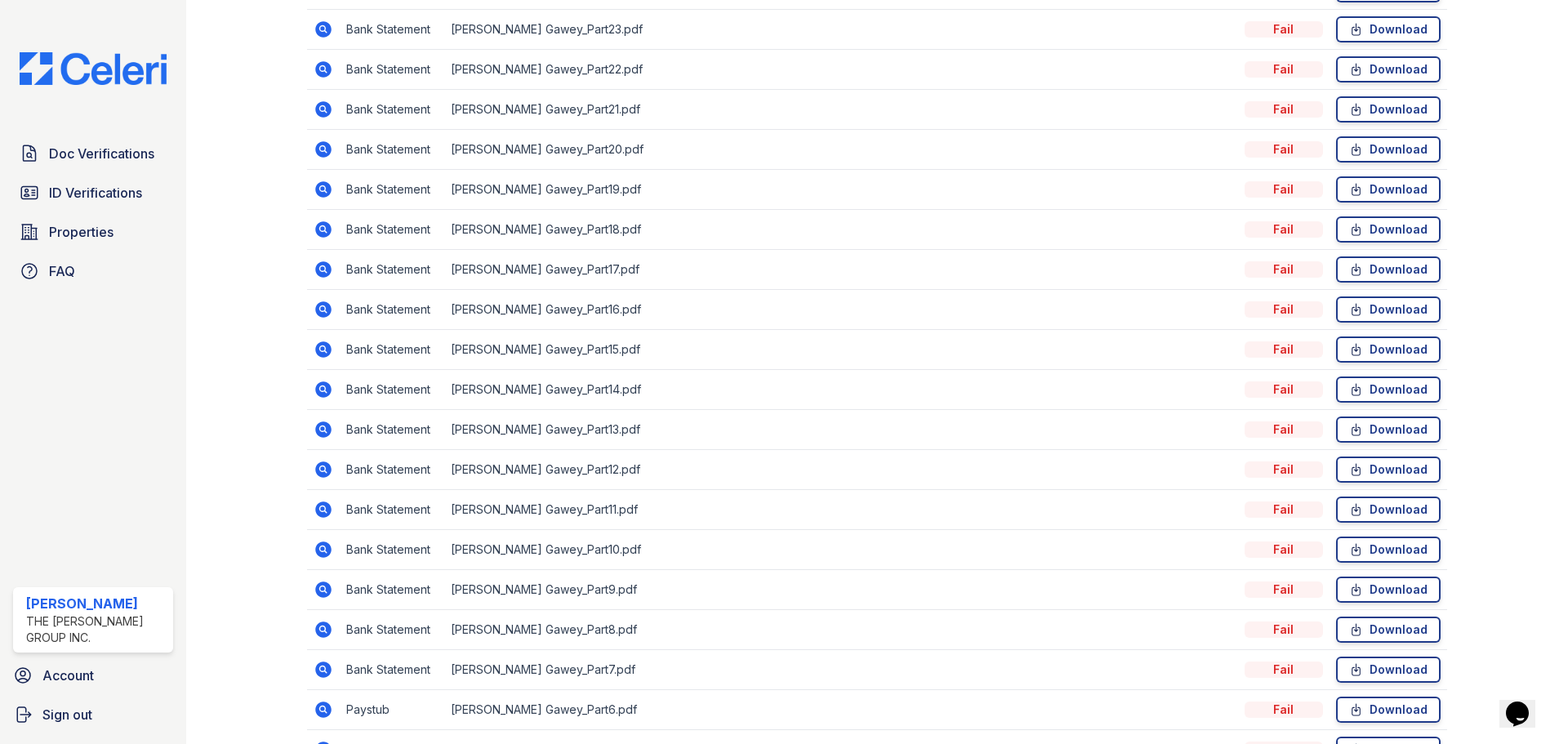
scroll to position [705, 0]
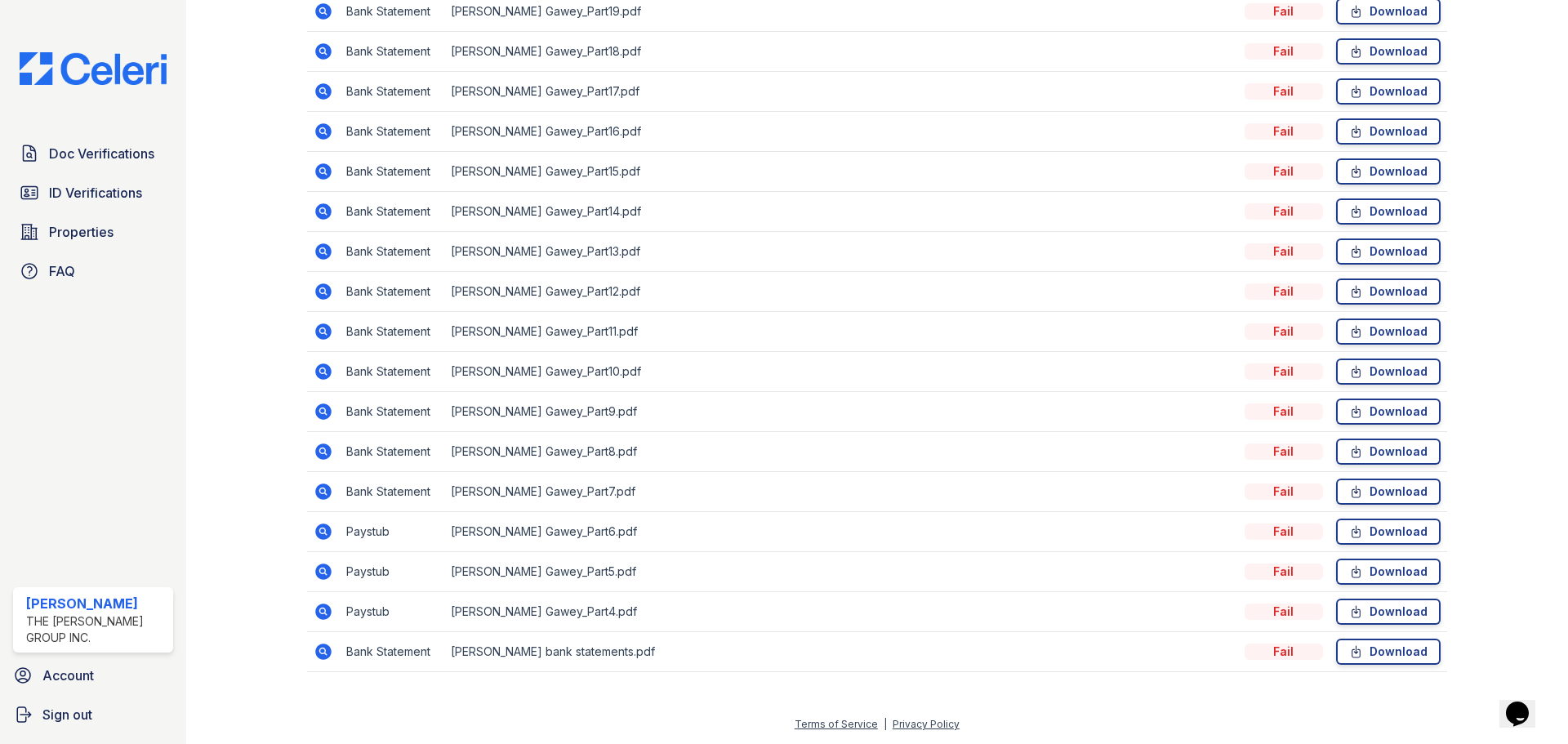
click at [327, 648] on icon at bounding box center [323, 651] width 16 height 16
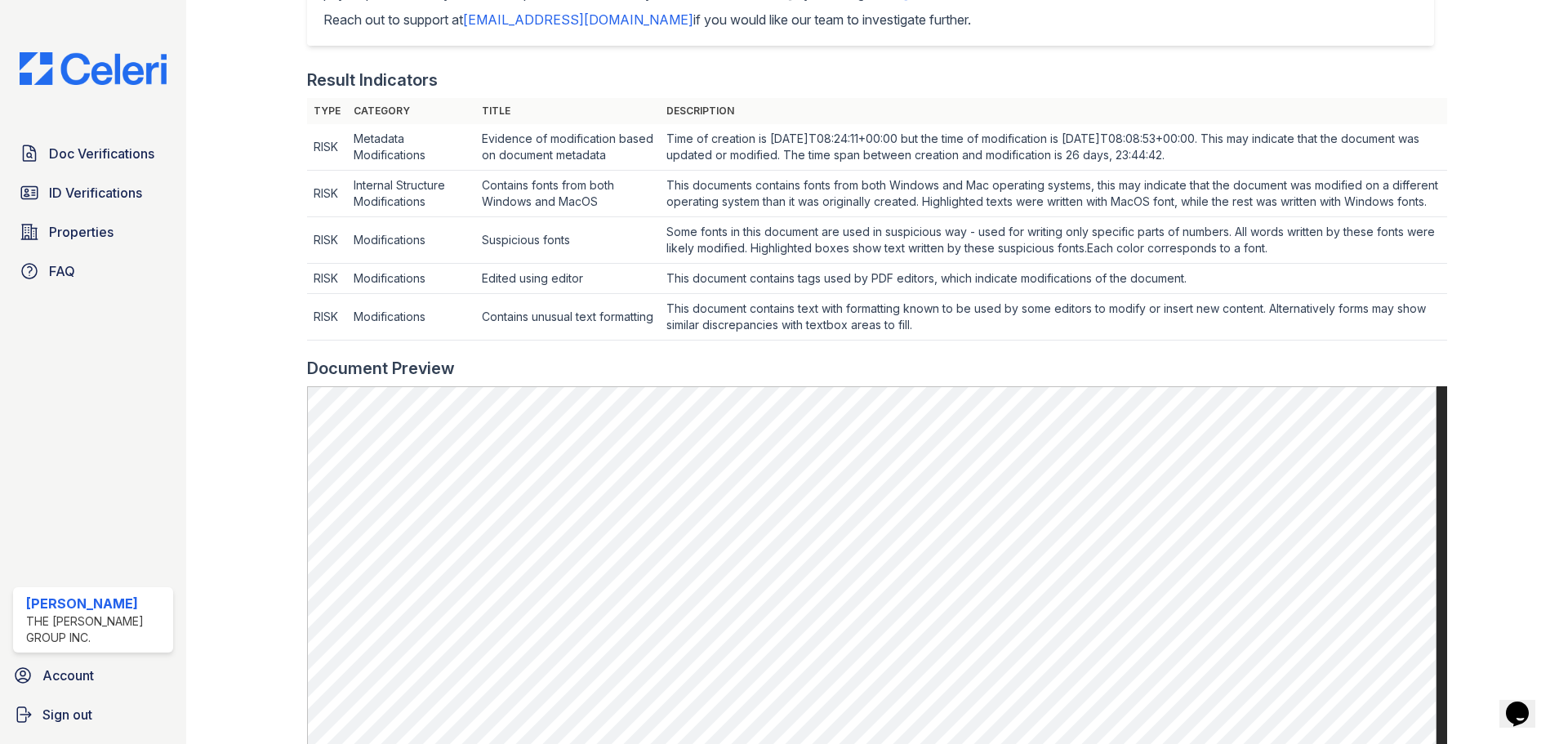
drag, startPoint x: 628, startPoint y: 239, endPoint x: 945, endPoint y: 346, distance: 334.6
click at [945, 341] on tbody "RISK Metadata Modifications Evidence of modification based on document metadata…" at bounding box center [876, 233] width 1140 height 216
click at [945, 170] on td "This document contains text with formatting known to be used by some editors to…" at bounding box center [1054, 147] width 787 height 47
drag, startPoint x: 672, startPoint y: 247, endPoint x: 750, endPoint y: 246, distance: 78.0
click at [750, 170] on td "Some fonts in this document are used in suspicious way - used for writing only …" at bounding box center [1054, 147] width 787 height 47
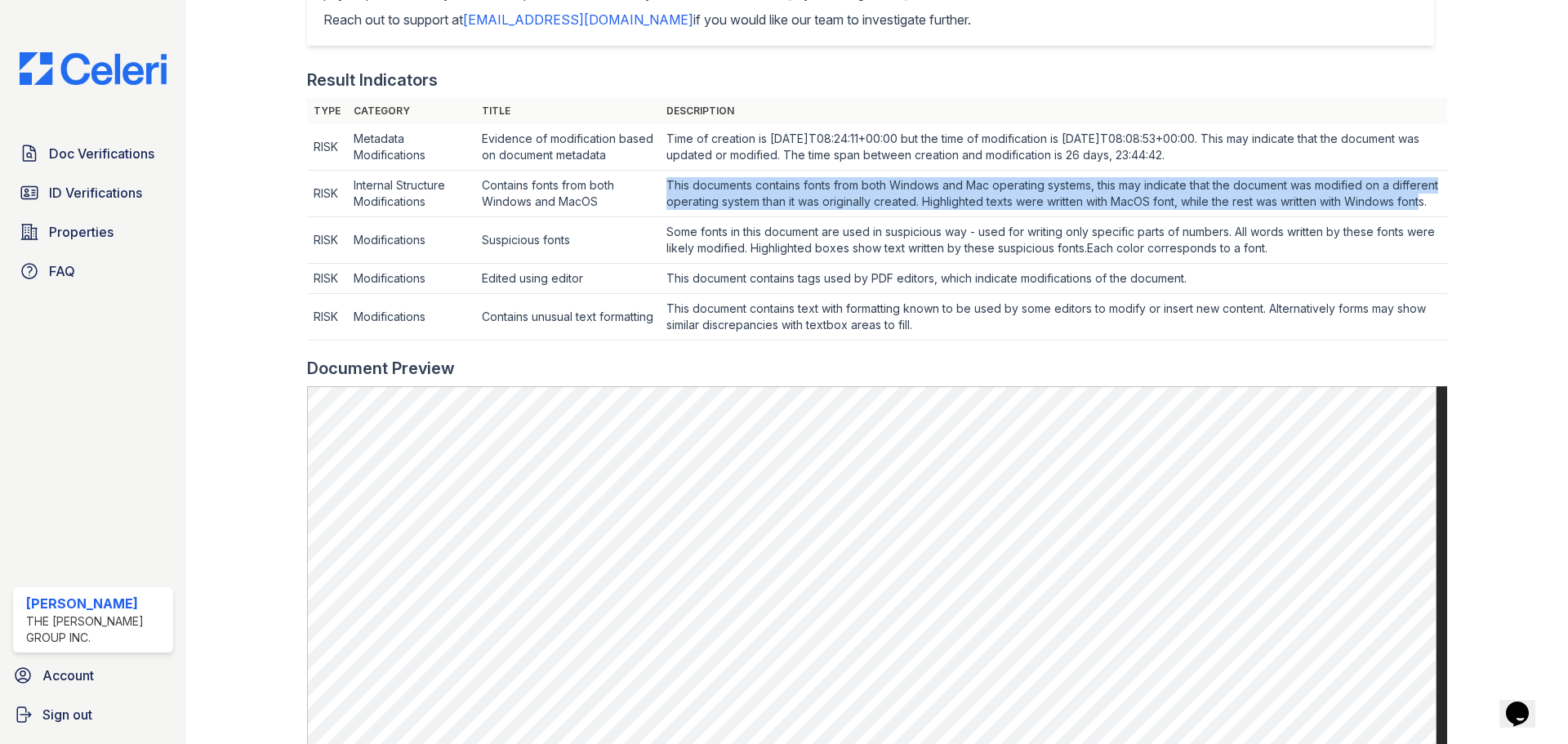
drag, startPoint x: 741, startPoint y: 228, endPoint x: 668, endPoint y: 179, distance: 87.9
click at [668, 170] on td "This documents contains fonts from both Windows and Mac operating systems, this…" at bounding box center [1054, 147] width 787 height 47
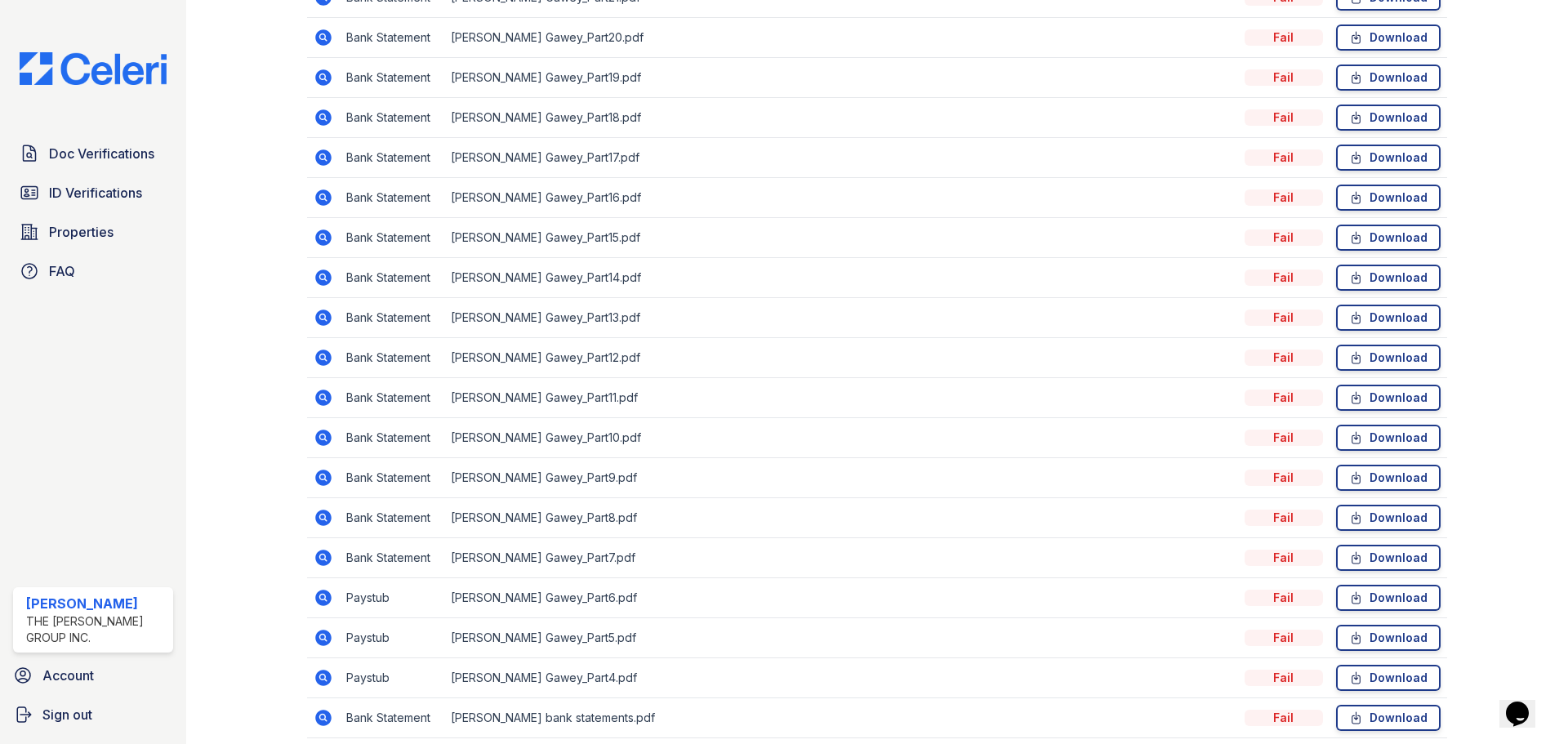
scroll to position [705, 0]
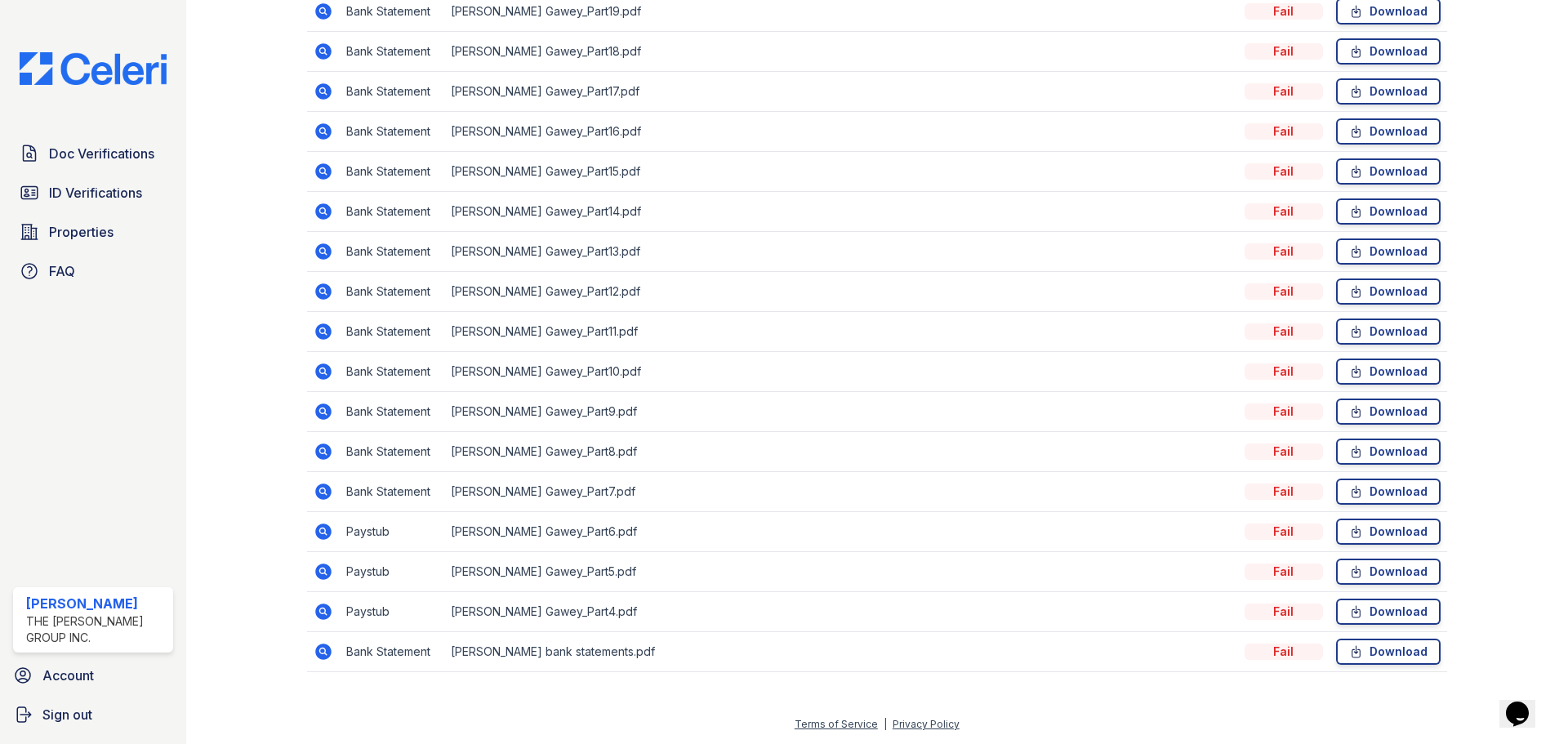
click at [319, 571] on icon at bounding box center [323, 572] width 20 height 20
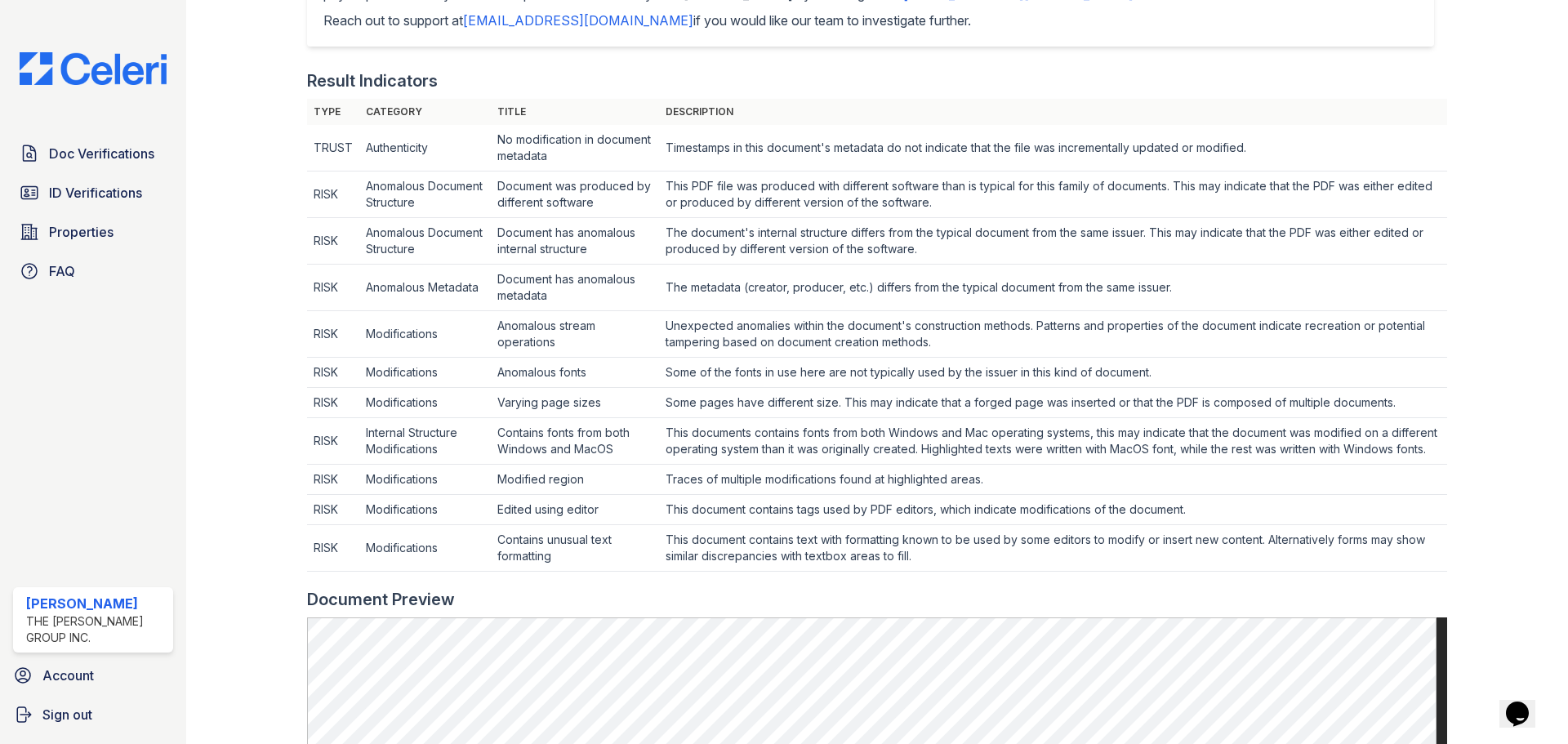
scroll to position [490, 0]
drag, startPoint x: 617, startPoint y: 498, endPoint x: 983, endPoint y: 494, distance: 366.0
click at [983, 494] on tr "RISK Modifications Modified region Traces of multiple modifications found at hi…" at bounding box center [876, 479] width 1140 height 30
click at [907, 170] on td "Traces of multiple modifications found at highlighted areas." at bounding box center [1053, 147] width 788 height 47
drag, startPoint x: 700, startPoint y: 524, endPoint x: 879, endPoint y: 522, distance: 179.0
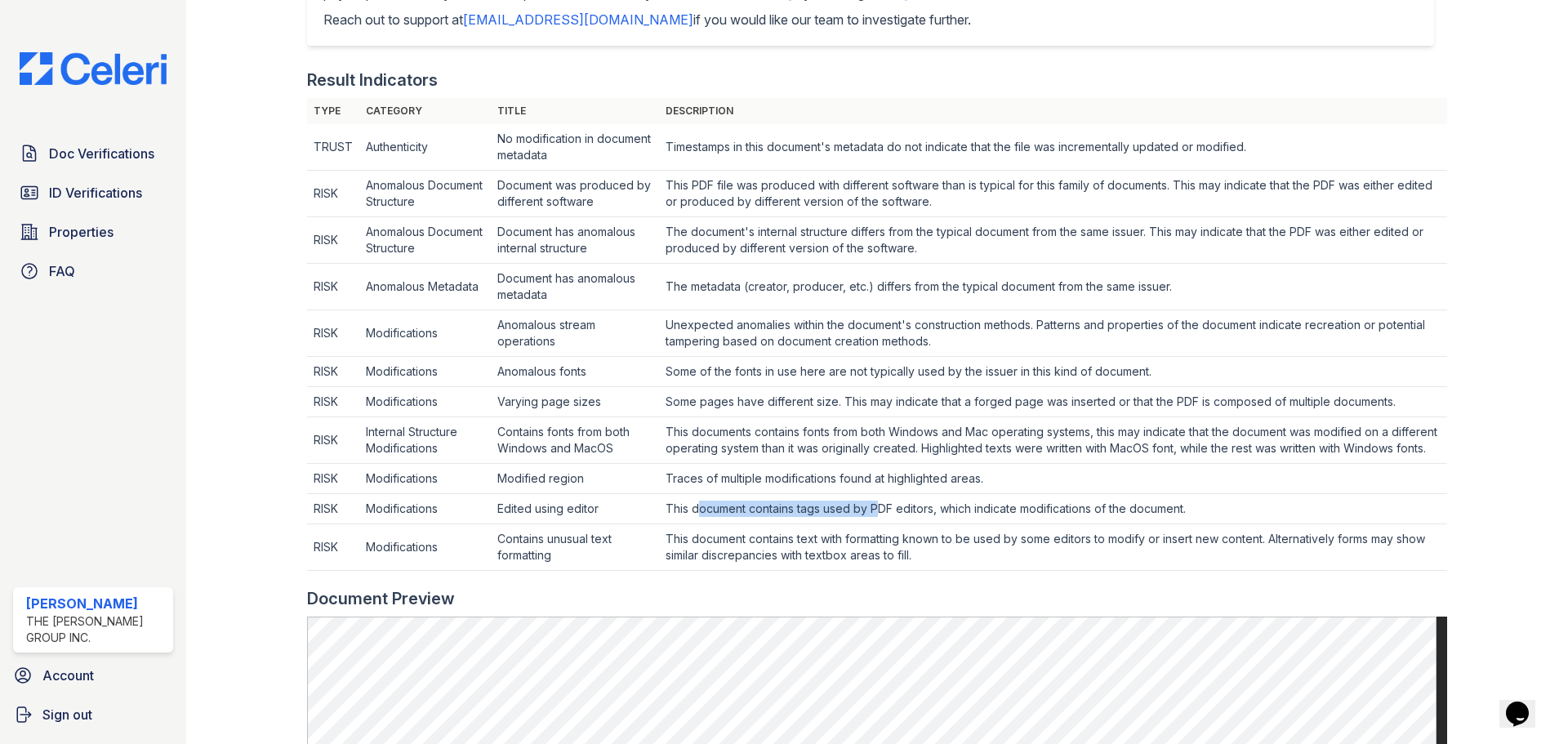
click at [879, 170] on td "This document contains tags used by PDF editors, which indicate modifications o…" at bounding box center [1053, 147] width 788 height 47
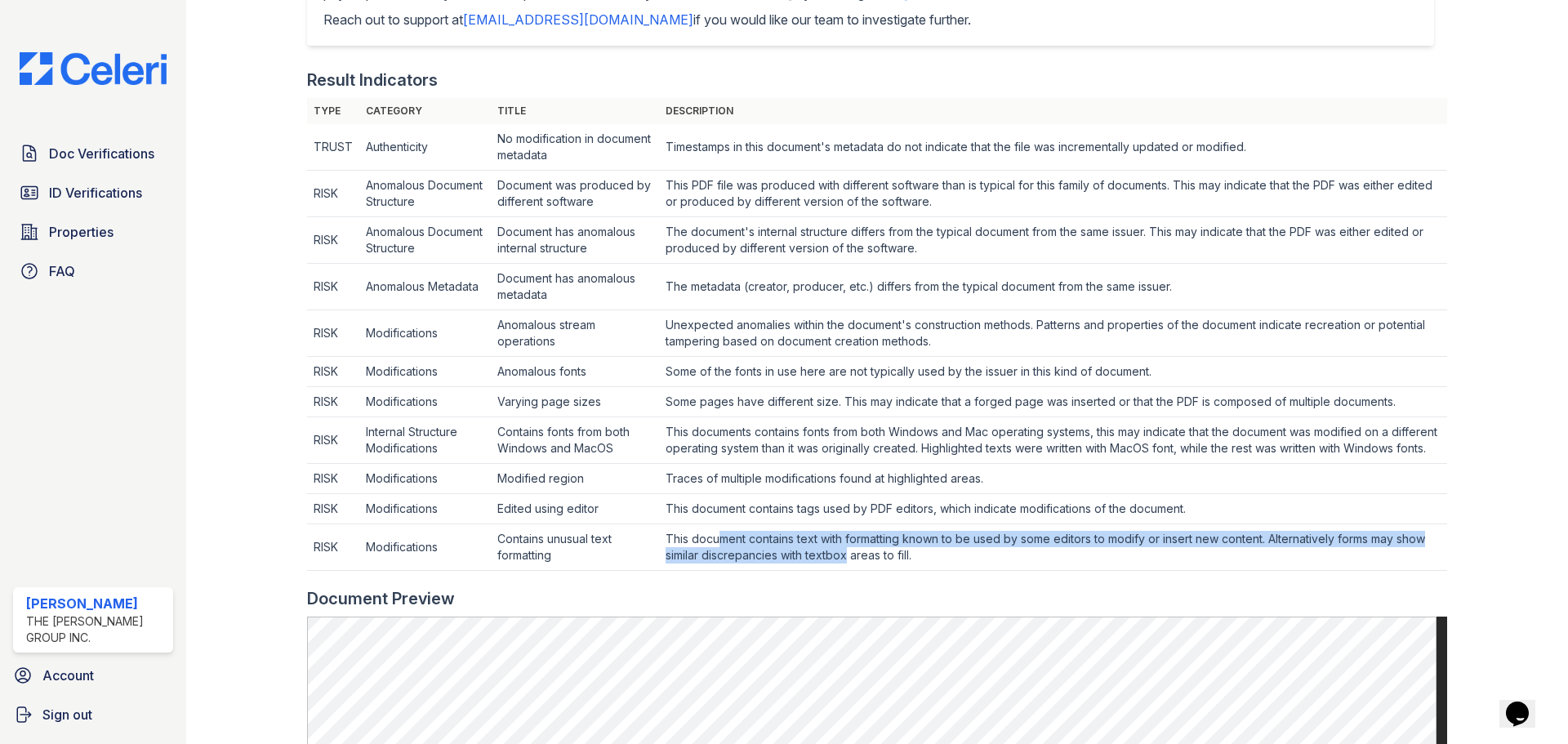
drag, startPoint x: 845, startPoint y: 577, endPoint x: 716, endPoint y: 562, distance: 129.9
click at [716, 170] on td "This document contains text with formatting known to be used by some editors to…" at bounding box center [1053, 147] width 788 height 47
click at [878, 170] on td "This document contains text with formatting known to be used by some editors to…" at bounding box center [1053, 147] width 788 height 47
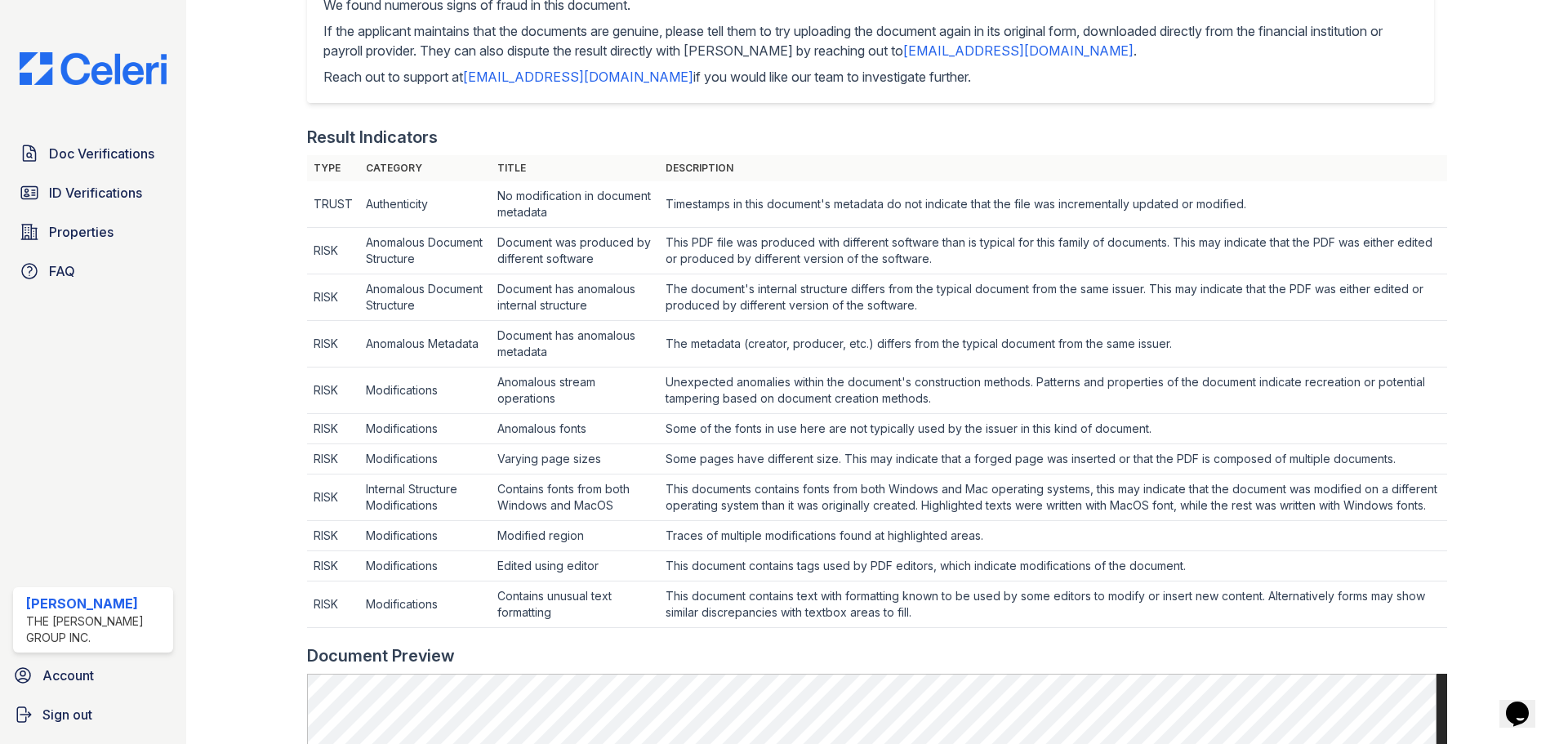
scroll to position [408, 0]
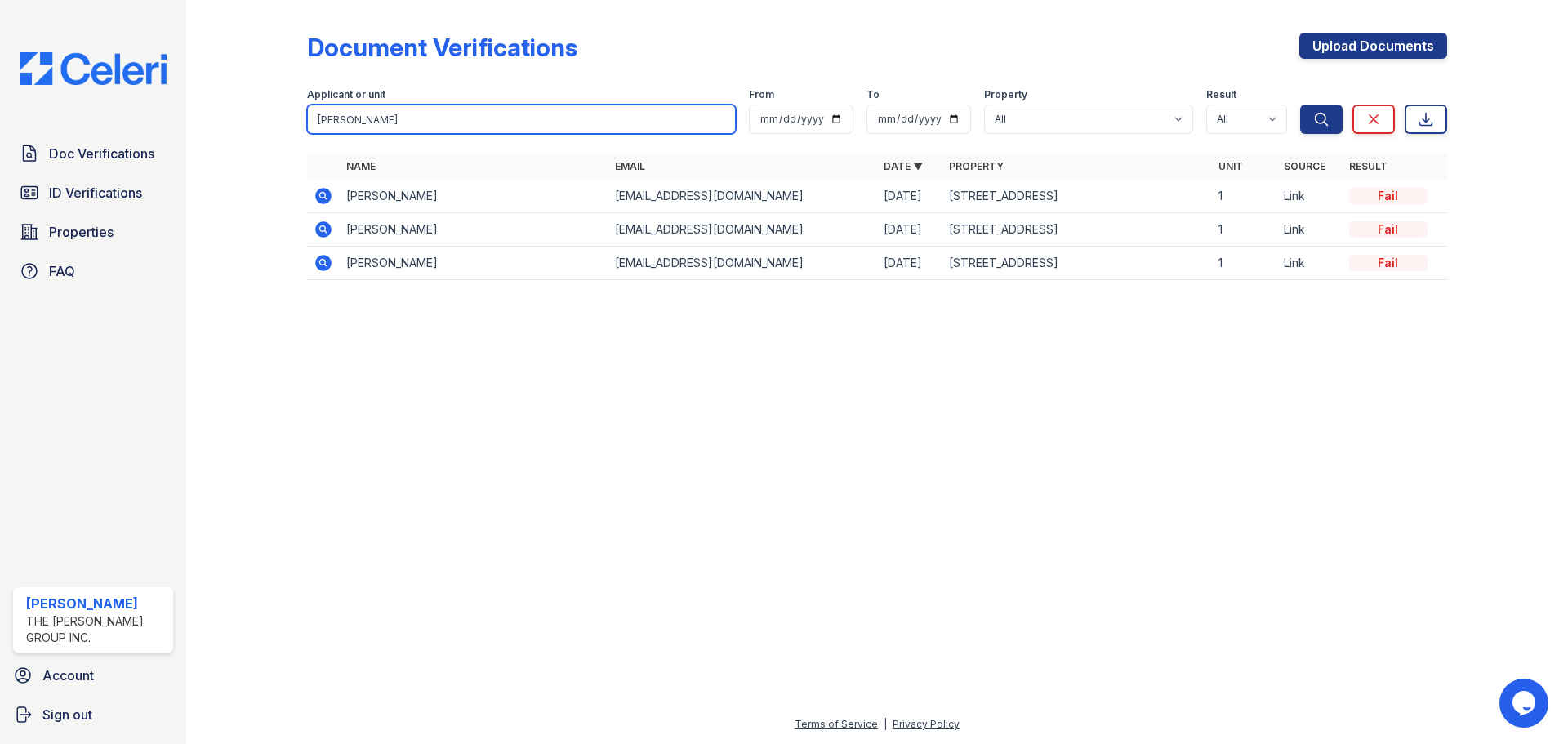
drag, startPoint x: 372, startPoint y: 117, endPoint x: 292, endPoint y: 112, distance: 80.2
click at [292, 112] on div "Document Verifications Upload Documents Filter Applicant or unit gabriel From T…" at bounding box center [876, 161] width 1330 height 323
type input "khalik"
click at [1300, 105] on button "Search" at bounding box center [1321, 119] width 43 height 30
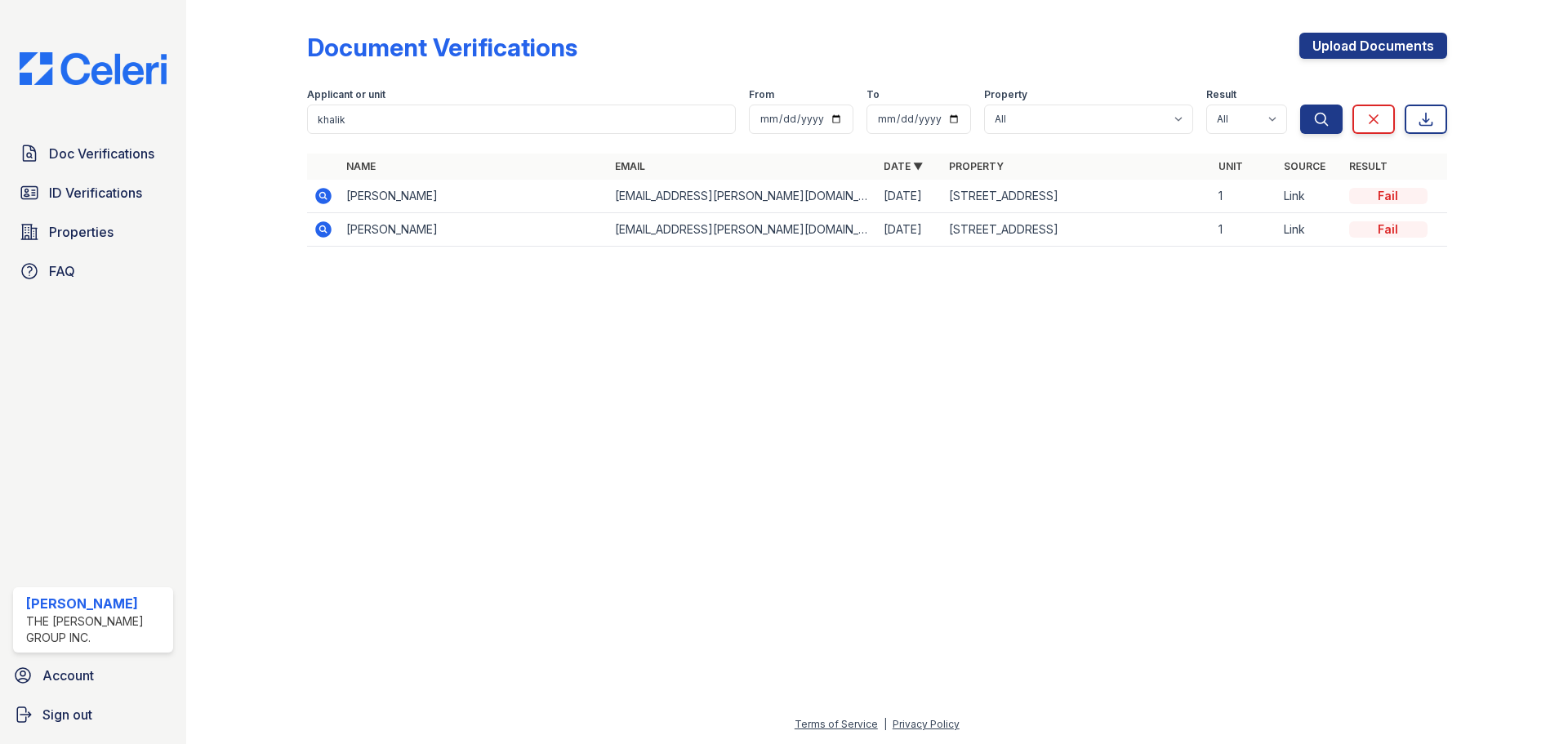
click at [323, 223] on icon at bounding box center [323, 229] width 16 height 16
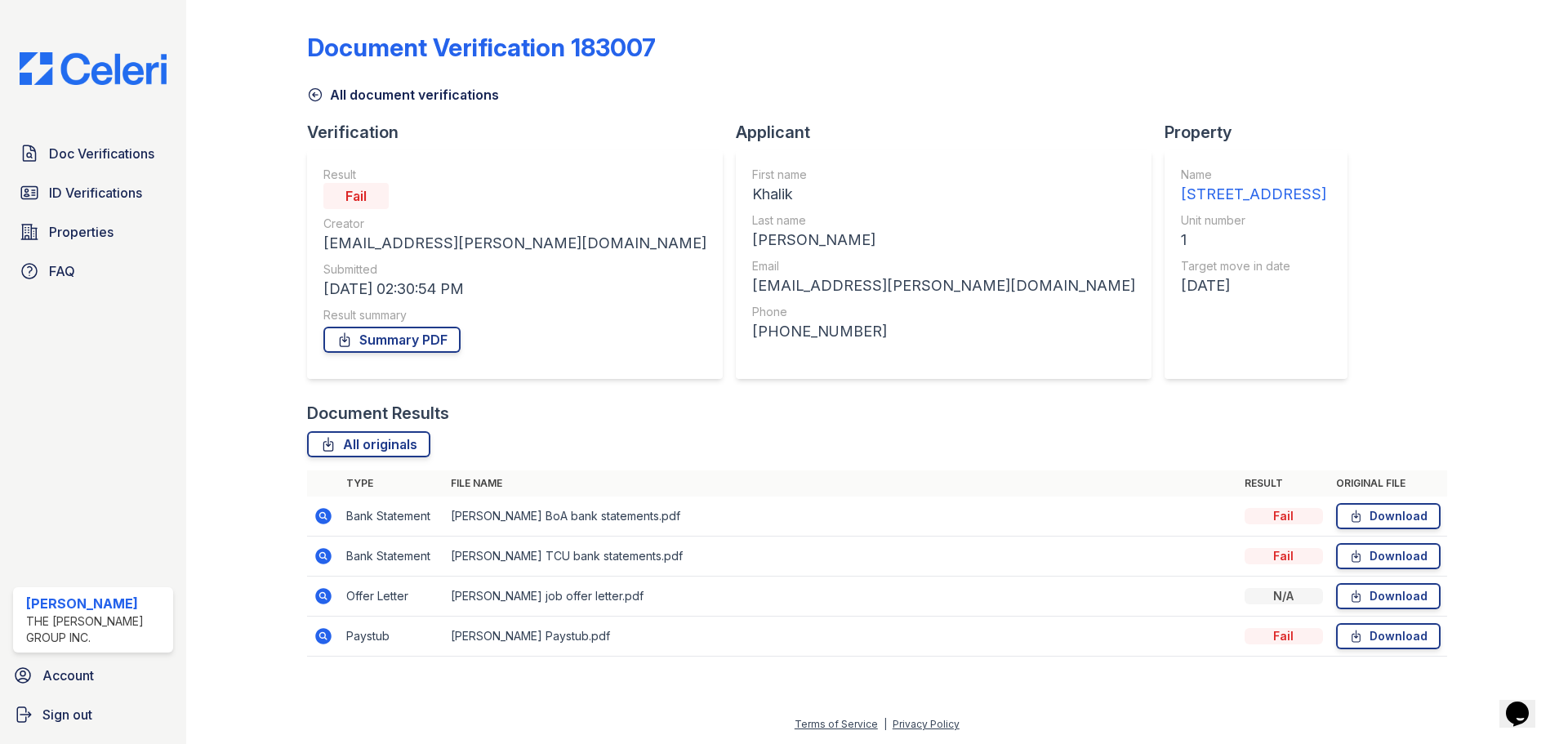
click at [317, 513] on icon at bounding box center [323, 516] width 16 height 16
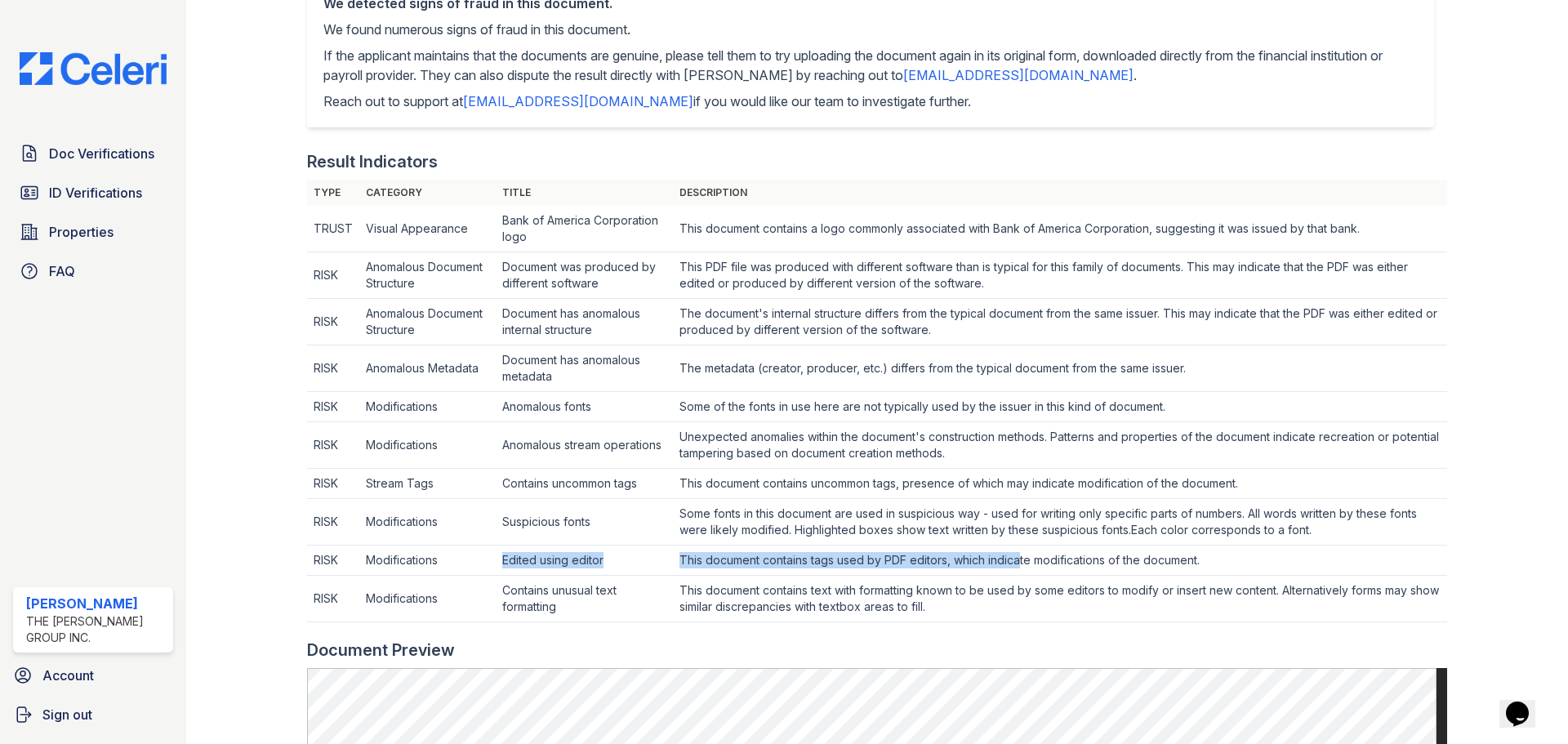
drag, startPoint x: 503, startPoint y: 551, endPoint x: 1016, endPoint y: 567, distance: 513.2
click at [1016, 567] on tr "RISK Modifications Edited using editor This document contains tags used by PDF …" at bounding box center [876, 560] width 1140 height 30
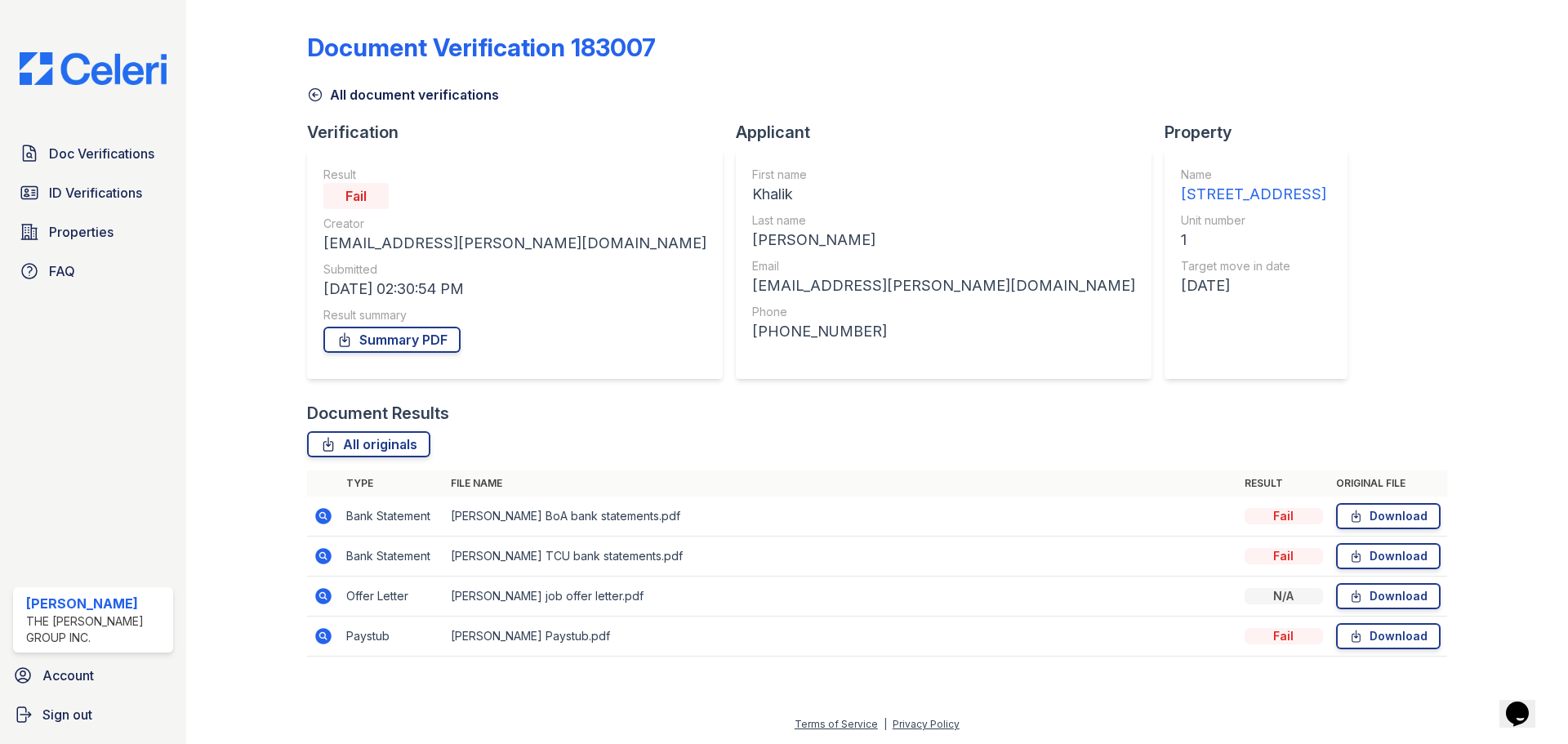
click at [328, 634] on icon at bounding box center [323, 636] width 16 height 16
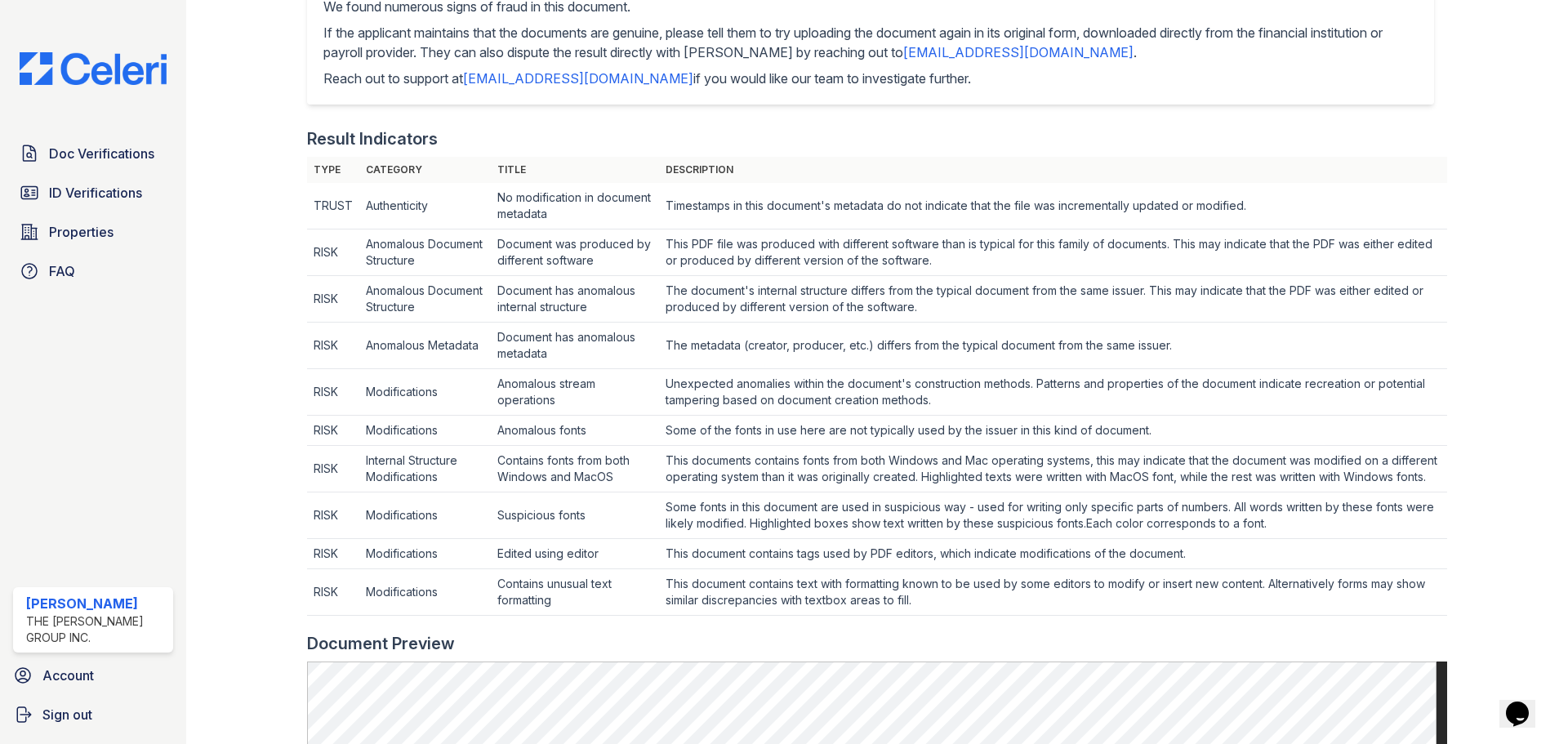
scroll to position [572, 0]
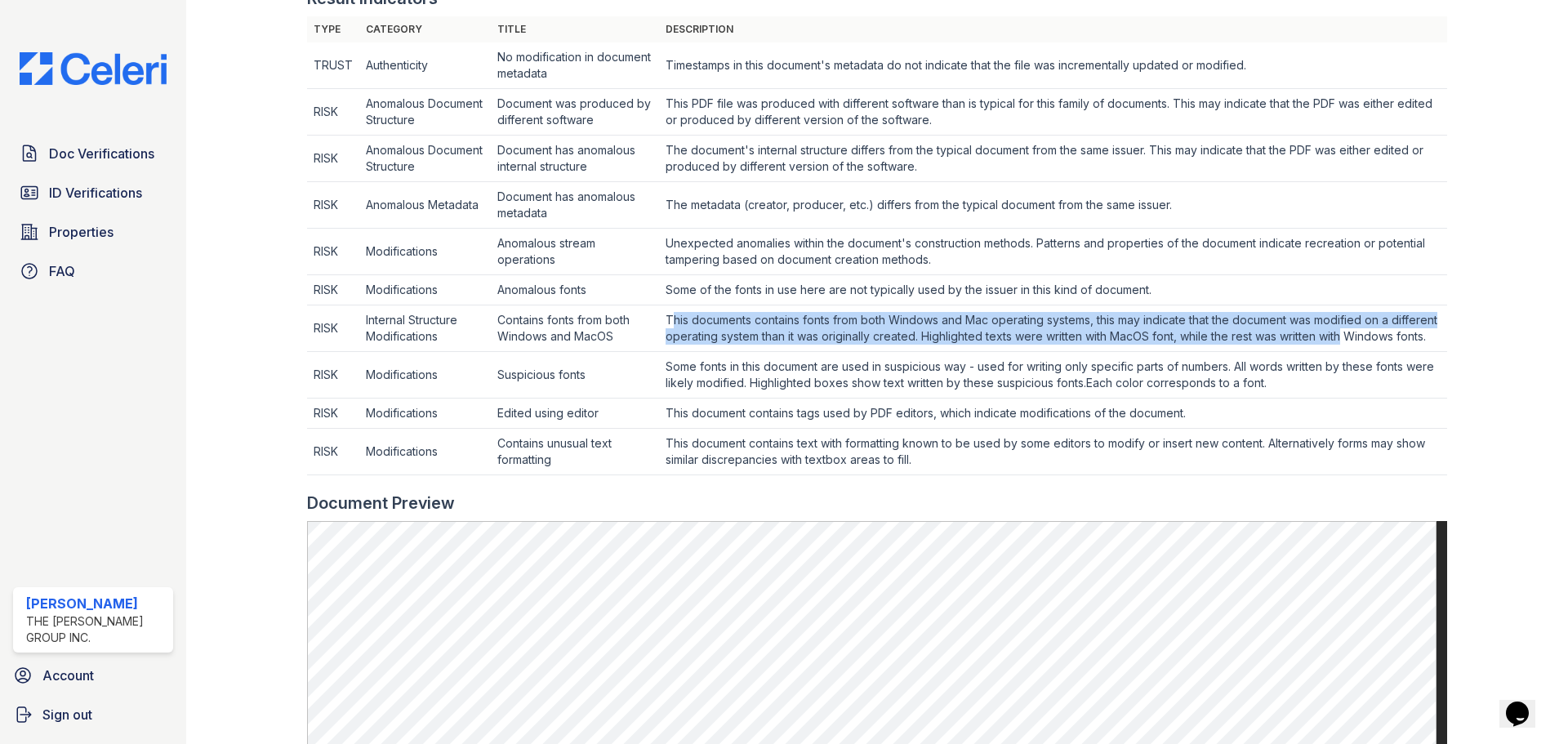
drag, startPoint x: 675, startPoint y: 317, endPoint x: 1396, endPoint y: 337, distance: 721.3
click at [1396, 89] on td "This documents contains fonts from both Windows and Mac operating systems, this…" at bounding box center [1053, 66] width 788 height 47
drag, startPoint x: 600, startPoint y: 387, endPoint x: 795, endPoint y: 415, distance: 197.0
click at [795, 415] on tbody "TRUST Authenticity No modification in document metadata Timestamps in this docu…" at bounding box center [876, 259] width 1140 height 433
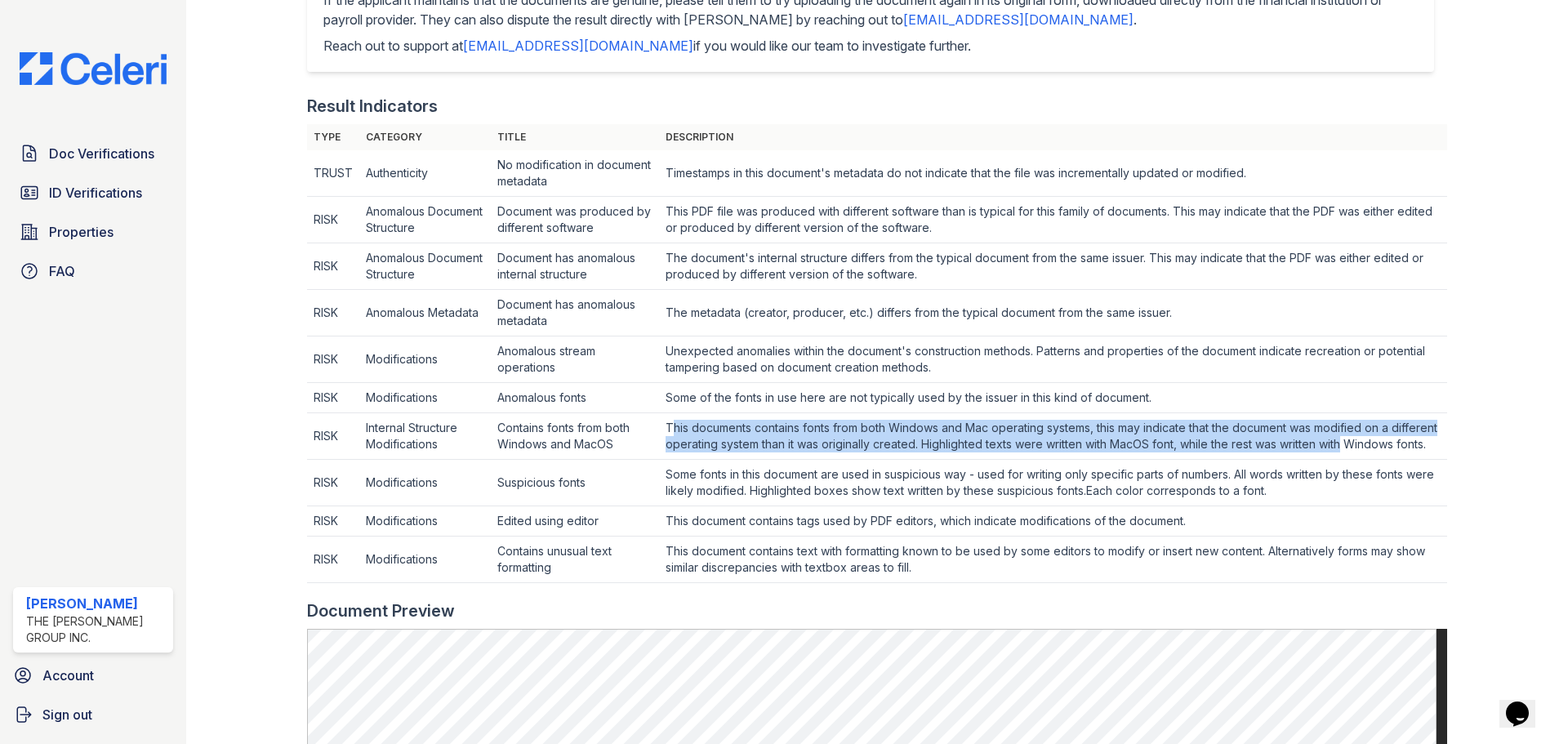
scroll to position [490, 0]
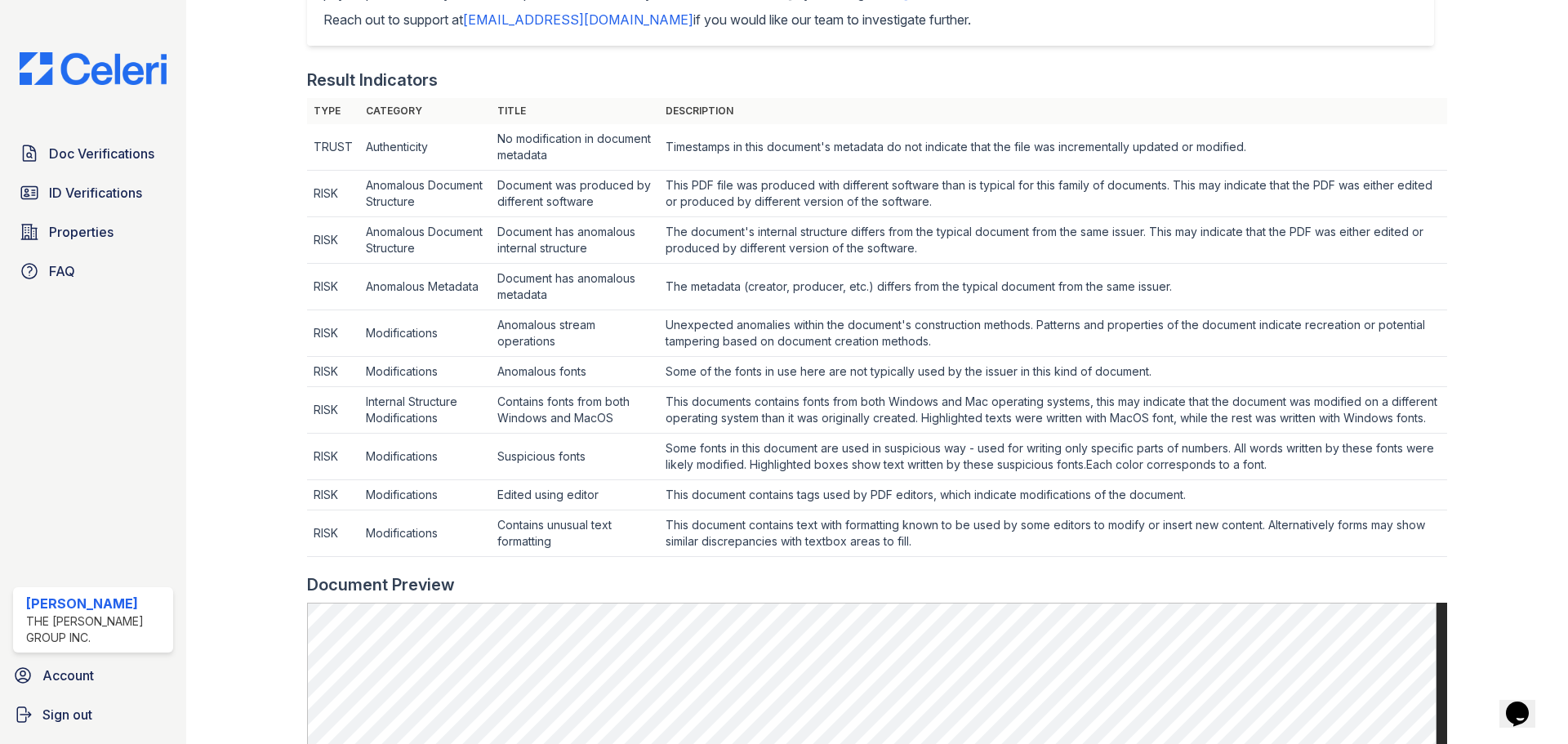
click at [508, 574] on div at bounding box center [876, 565] width 1140 height 16
